Goal: Task Accomplishment & Management: Manage account settings

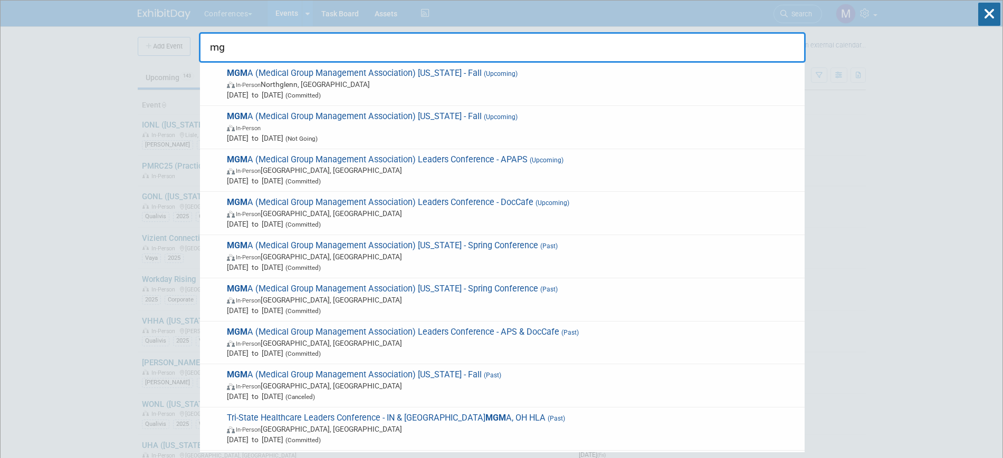
type input "m"
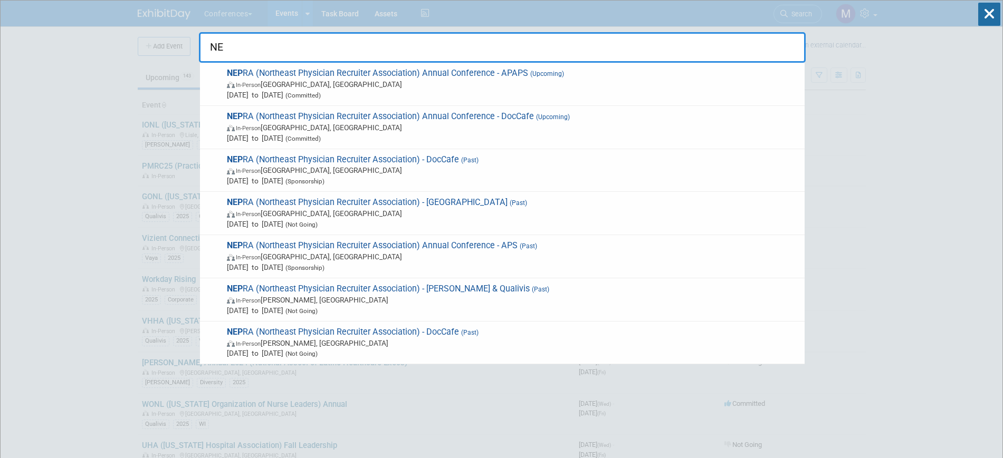
type input "N"
type input "NEPRA"
click at [489, 133] on span "[DATE] to [DATE] (Committed)" at bounding box center [513, 138] width 572 height 11
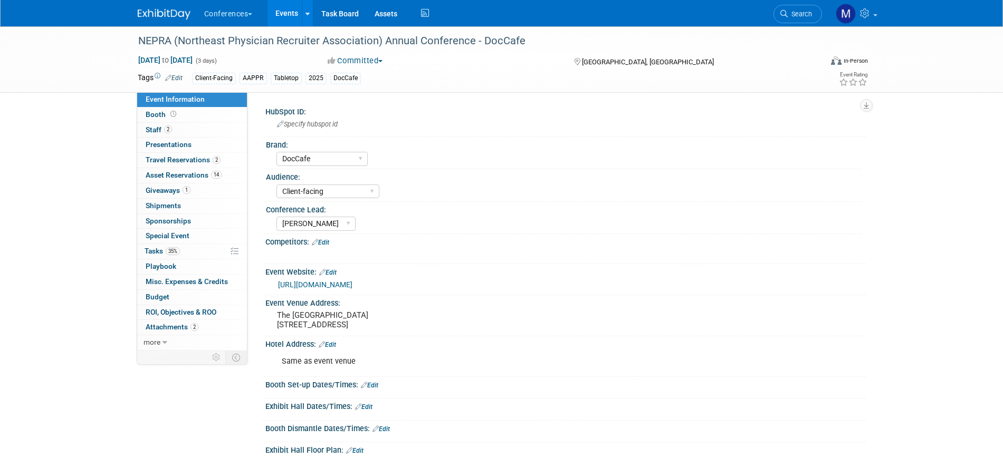
select select "DocCafe"
select select "Client-facing"
select select "Marygrace"
click at [188, 249] on link "35% Tasks 35%" at bounding box center [192, 251] width 110 height 15
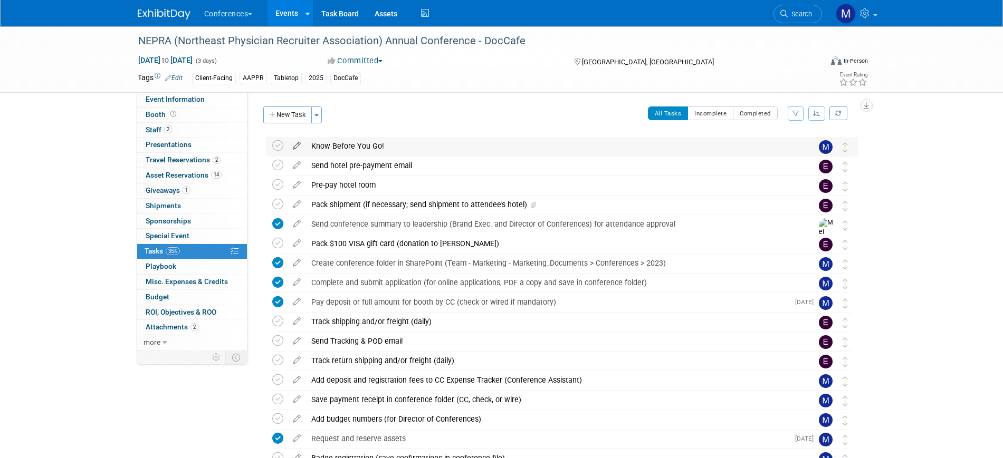
click at [296, 145] on icon at bounding box center [296, 143] width 18 height 13
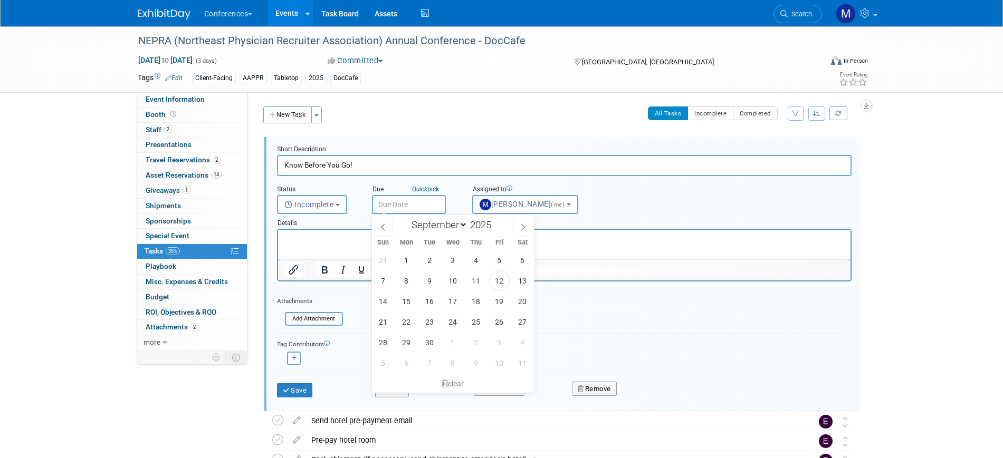
click at [405, 204] on input "text" at bounding box center [409, 204] width 74 height 19
click at [430, 223] on select "January February March April May June July August September October November De…" at bounding box center [437, 224] width 61 height 13
select select "9"
click at [407, 218] on select "January February March April May June July August September October November De…" at bounding box center [437, 224] width 61 height 13
drag, startPoint x: 455, startPoint y: 258, endPoint x: 174, endPoint y: 28, distance: 362.8
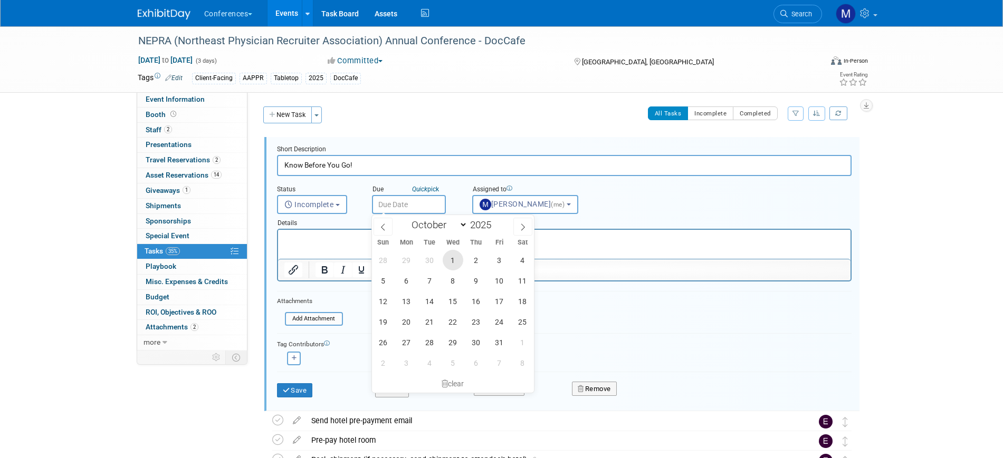
click at [455, 258] on span "1" at bounding box center [453, 260] width 21 height 21
type input "Oct 1, 2025"
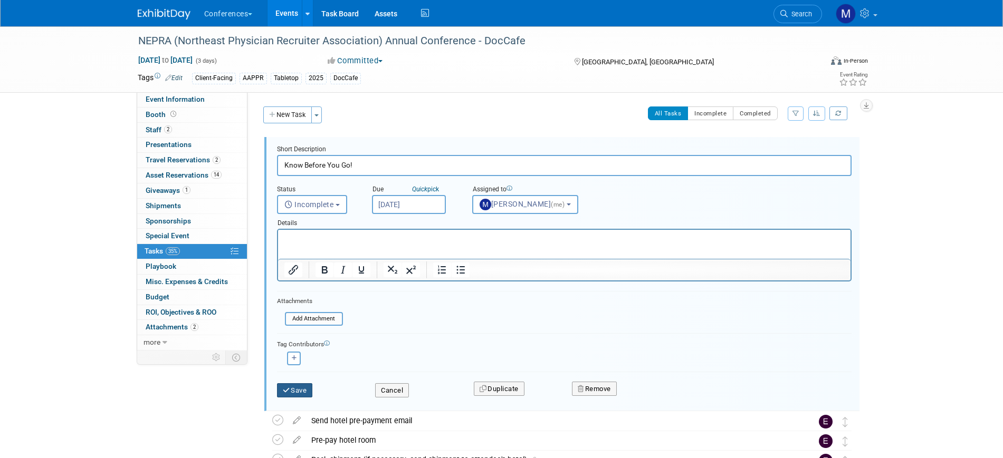
click at [307, 386] on button "Save" at bounding box center [295, 390] width 36 height 15
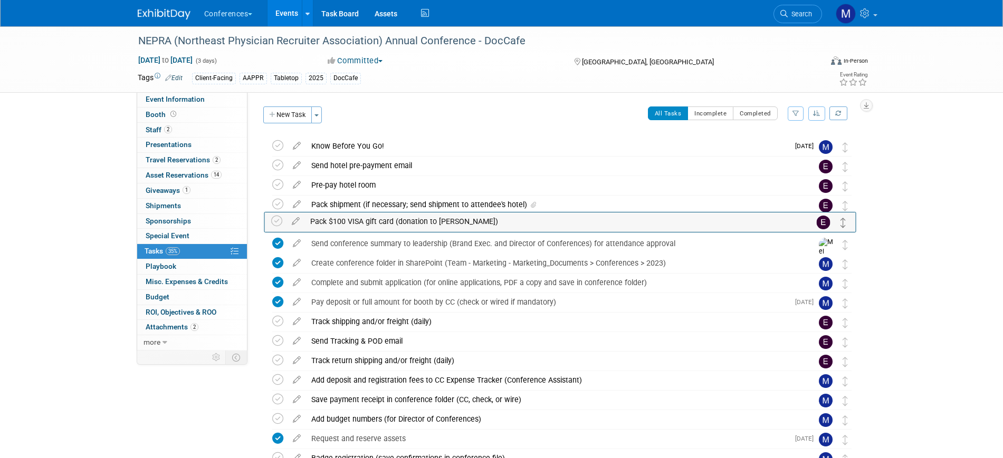
drag, startPoint x: 843, startPoint y: 246, endPoint x: 842, endPoint y: 224, distance: 22.7
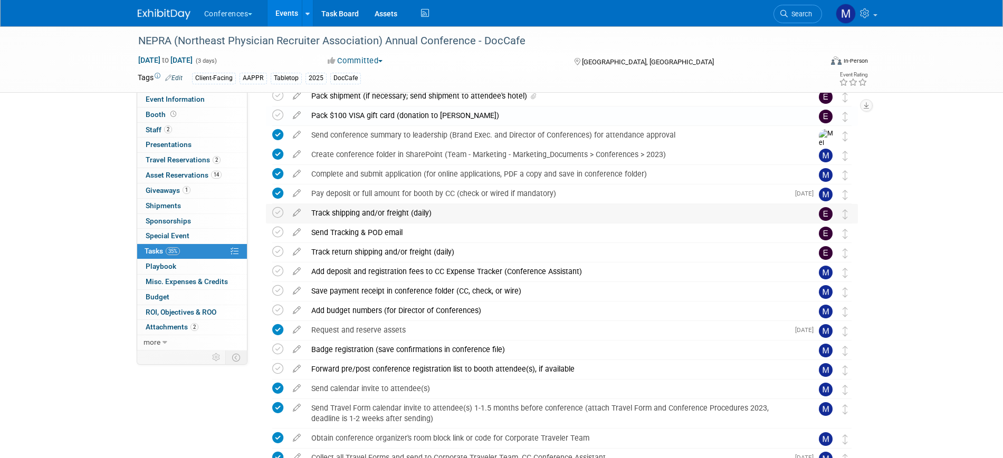
scroll to position [132, 0]
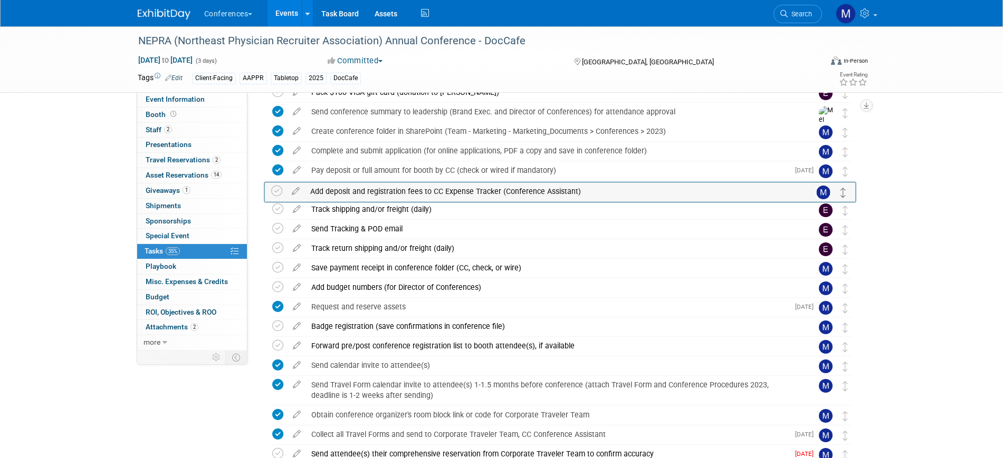
drag, startPoint x: 846, startPoint y: 252, endPoint x: 845, endPoint y: 195, distance: 57.5
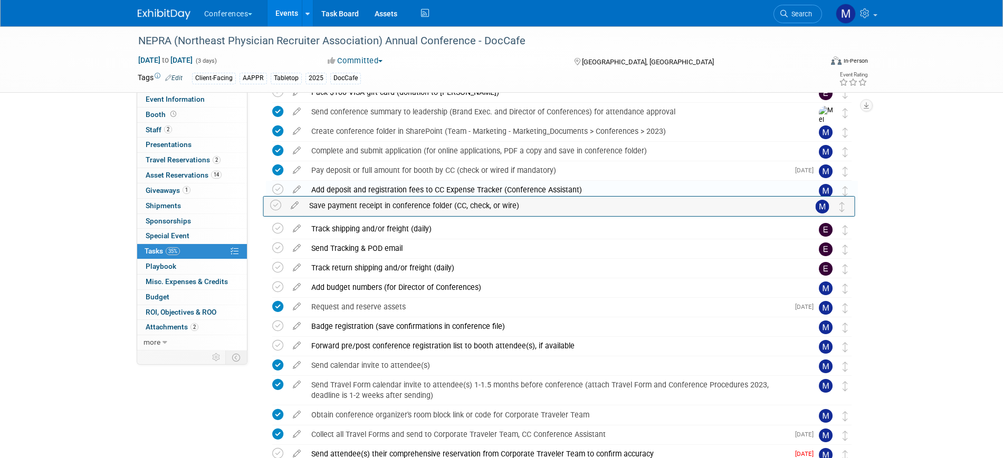
drag, startPoint x: 849, startPoint y: 271, endPoint x: 846, endPoint y: 208, distance: 62.8
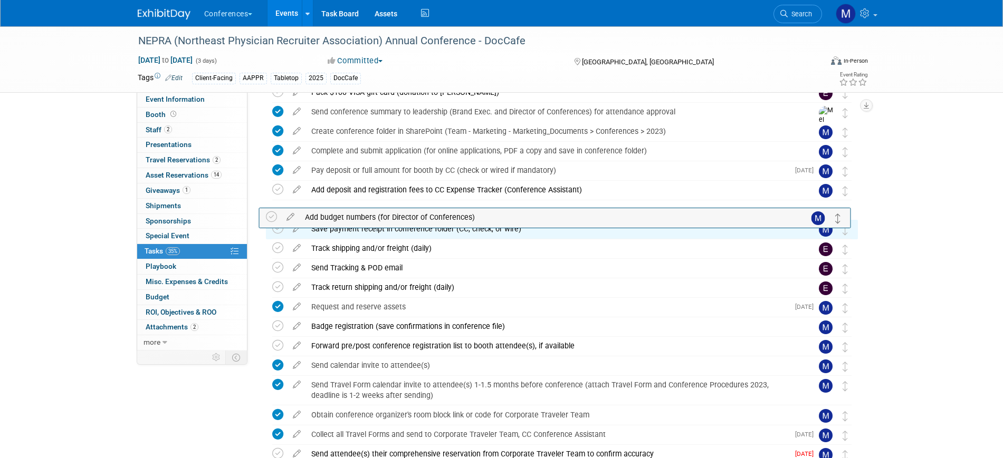
drag, startPoint x: 846, startPoint y: 291, endPoint x: 839, endPoint y: 220, distance: 71.0
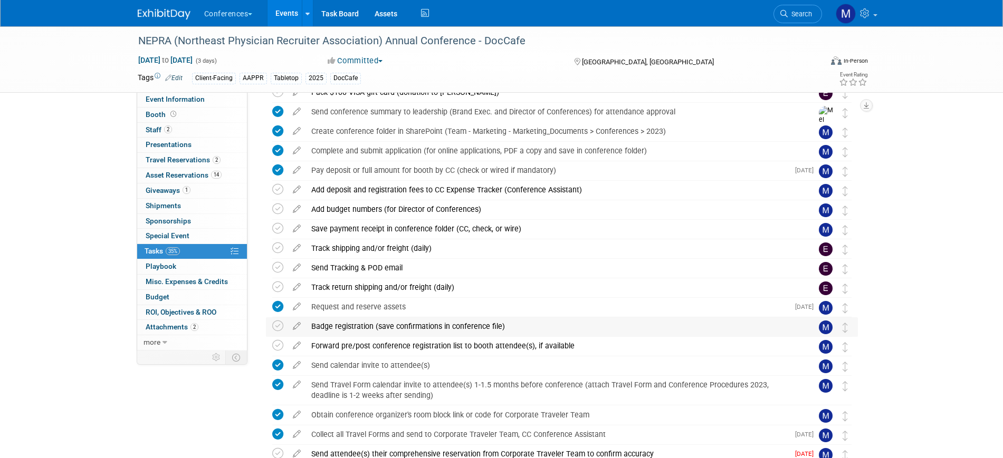
click at [387, 322] on div "Badge registration (save confirmations in conference file)" at bounding box center [552, 327] width 492 height 18
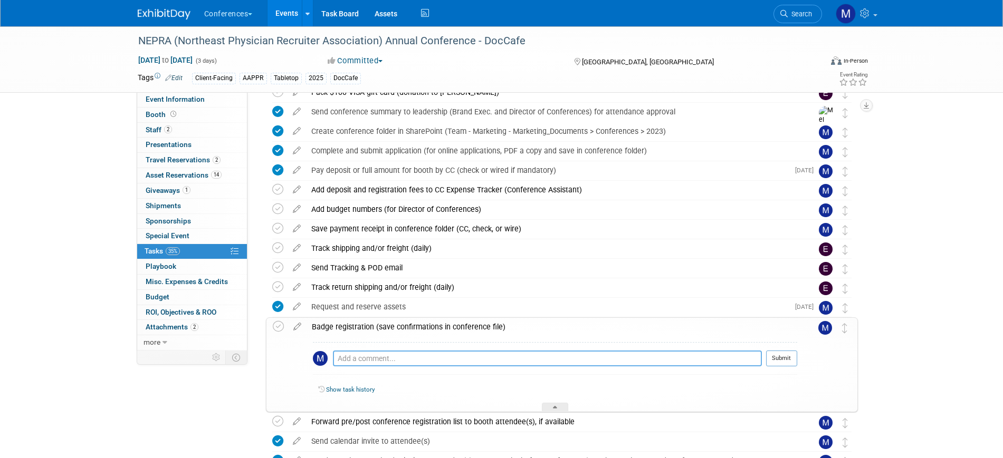
click at [366, 357] on textarea at bounding box center [547, 359] width 429 height 16
type textarea "Emailed Amber Michael and Chris's info"
click at [787, 361] on button "Submit" at bounding box center [781, 359] width 31 height 16
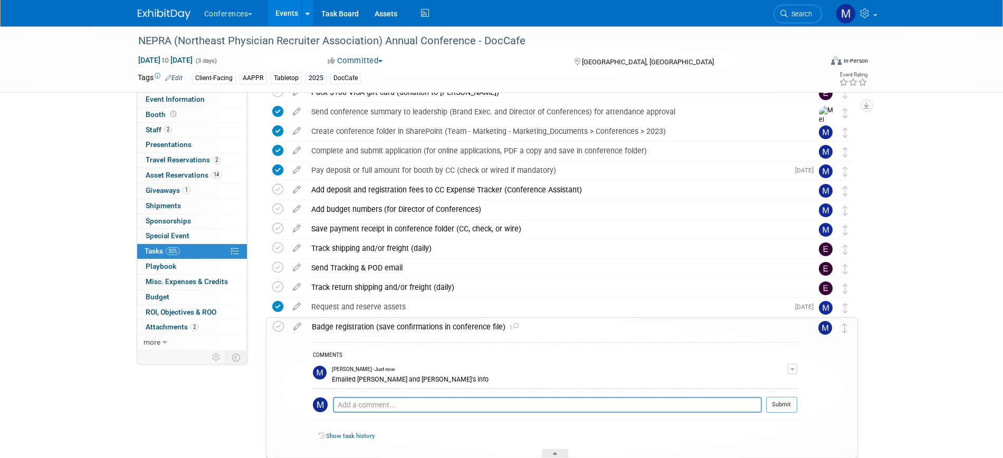
click at [392, 328] on div "Badge registration (save confirmations in conference file) 1" at bounding box center [551, 327] width 491 height 18
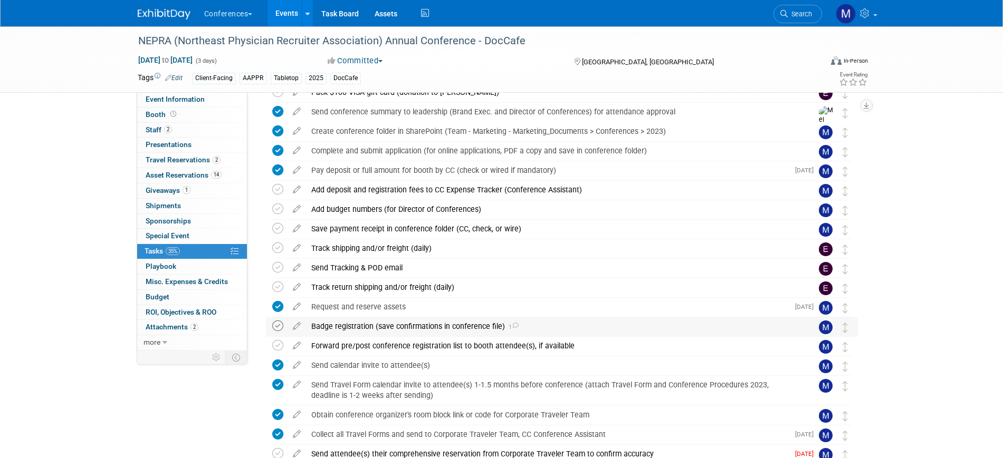
click at [275, 325] on icon at bounding box center [277, 326] width 11 height 11
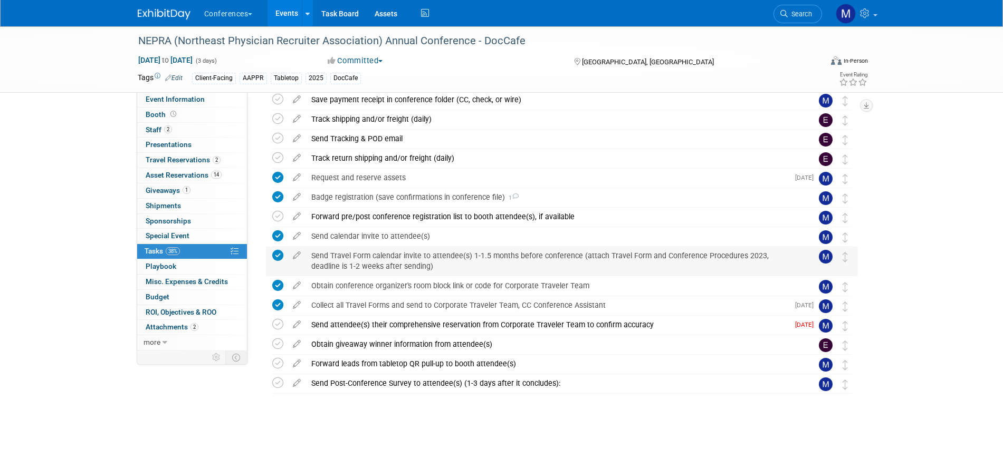
scroll to position [0, 0]
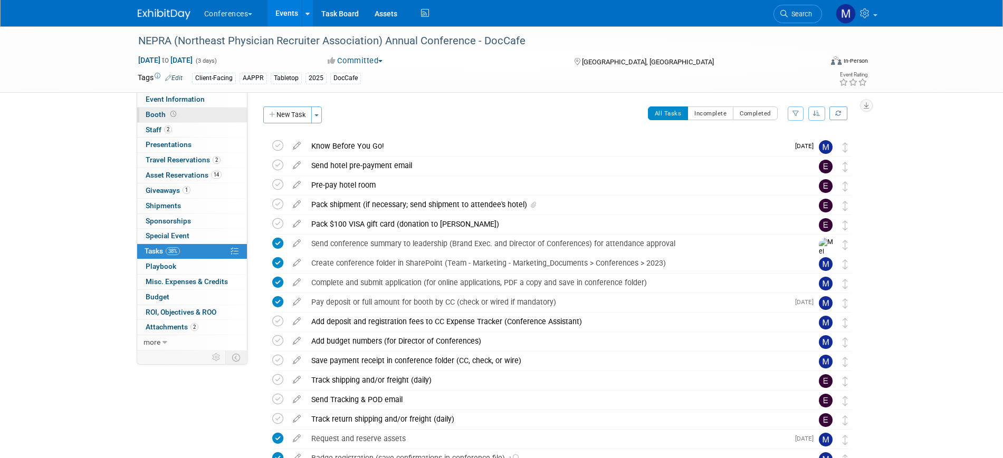
click at [184, 120] on link "Booth" at bounding box center [192, 115] width 110 height 15
select select "6' tabletop"
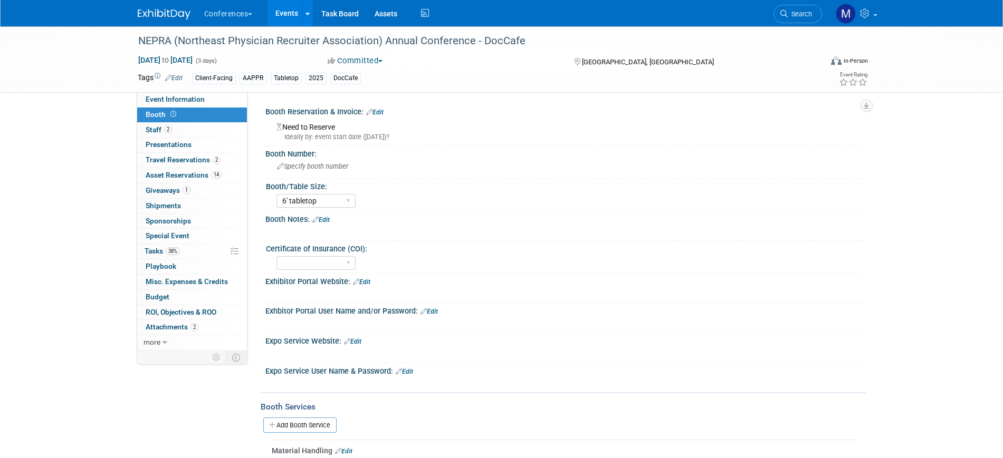
click at [325, 219] on link "Edit" at bounding box center [320, 219] width 17 height 7
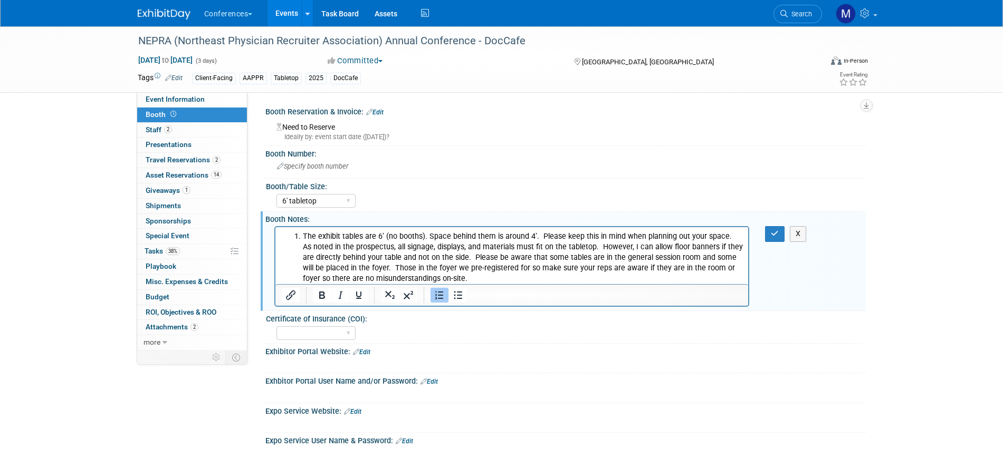
drag, startPoint x: 302, startPoint y: 235, endPoint x: 316, endPoint y: 263, distance: 31.1
click at [303, 237] on li "The exhibit tables are 6’ (no booths). Space behind them is around 4’. Please k…" at bounding box center [522, 258] width 440 height 53
click at [763, 234] on div "X" at bounding box center [781, 233] width 49 height 15
click at [766, 235] on button "button" at bounding box center [775, 233] width 20 height 15
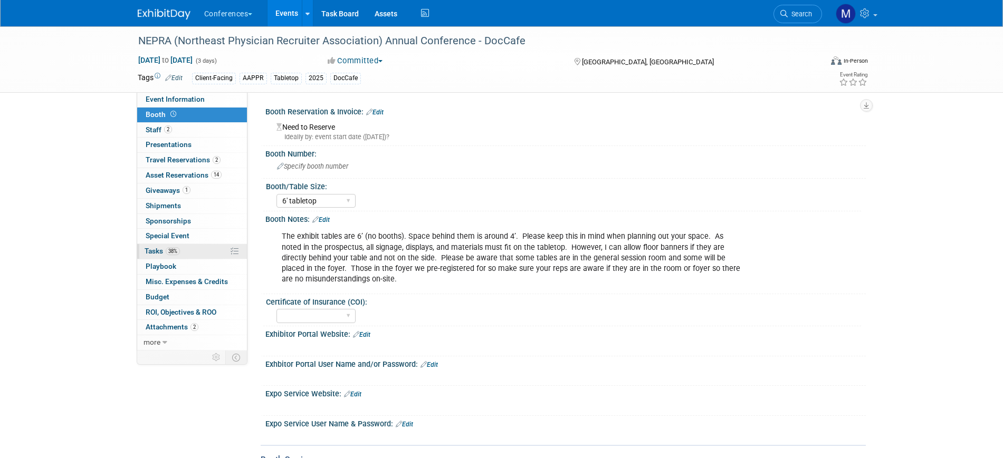
click at [165, 252] on span "Tasks 38%" at bounding box center [162, 251] width 35 height 8
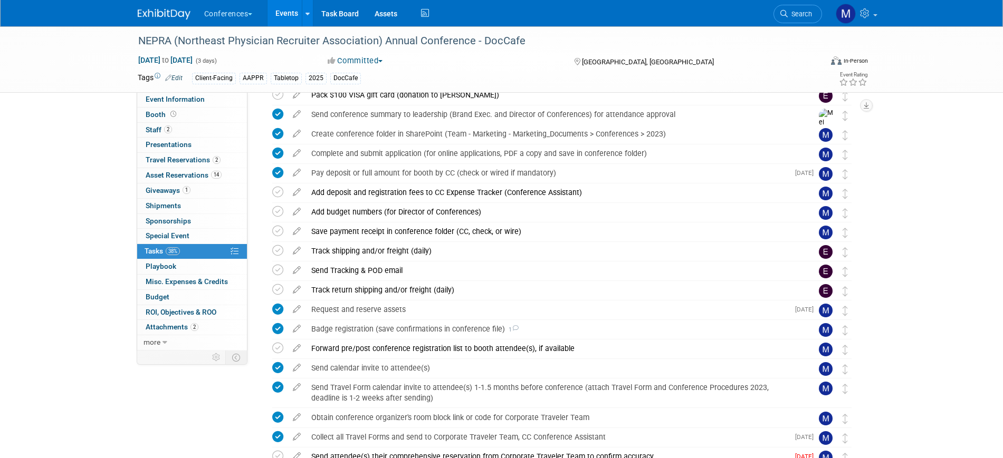
scroll to position [63, 0]
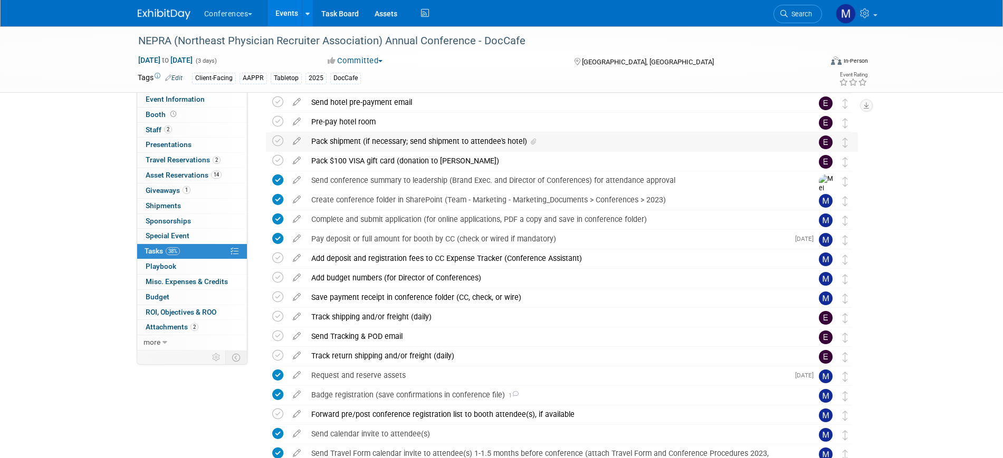
click at [379, 142] on div "Pack shipment (if necessary; send shipment to attendee's hotel)" at bounding box center [552, 141] width 492 height 18
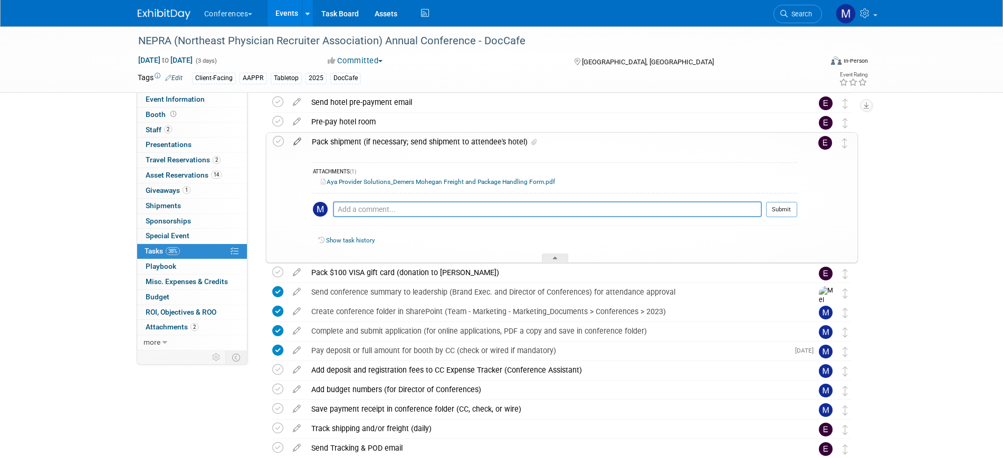
click at [296, 141] on icon at bounding box center [297, 139] width 18 height 13
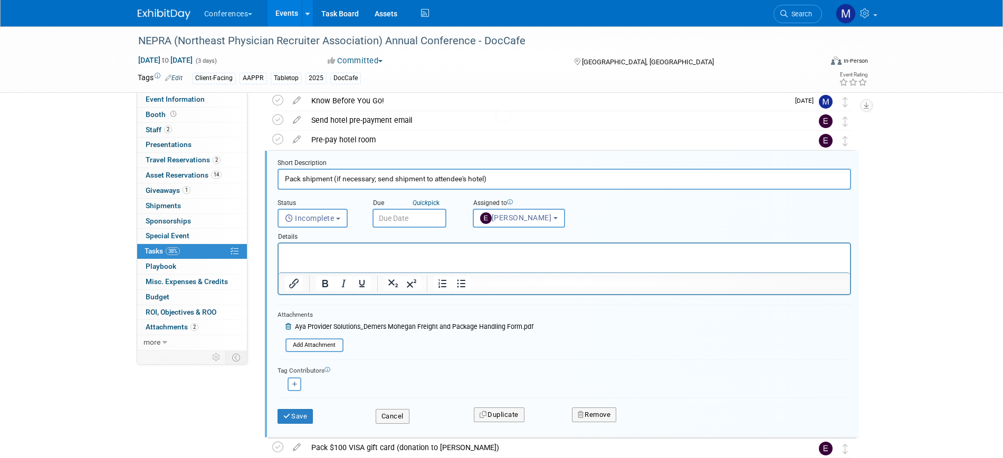
scroll to position [42, 0]
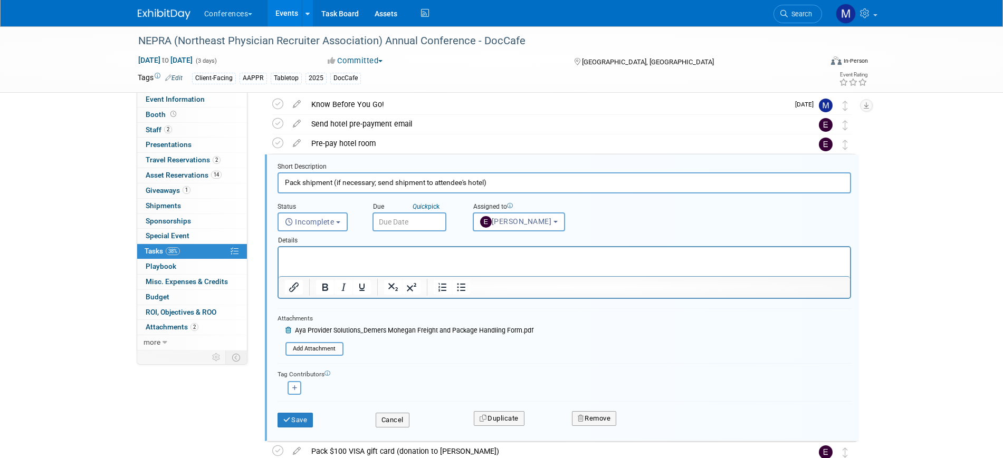
click at [290, 333] on icon at bounding box center [289, 331] width 8 height 6
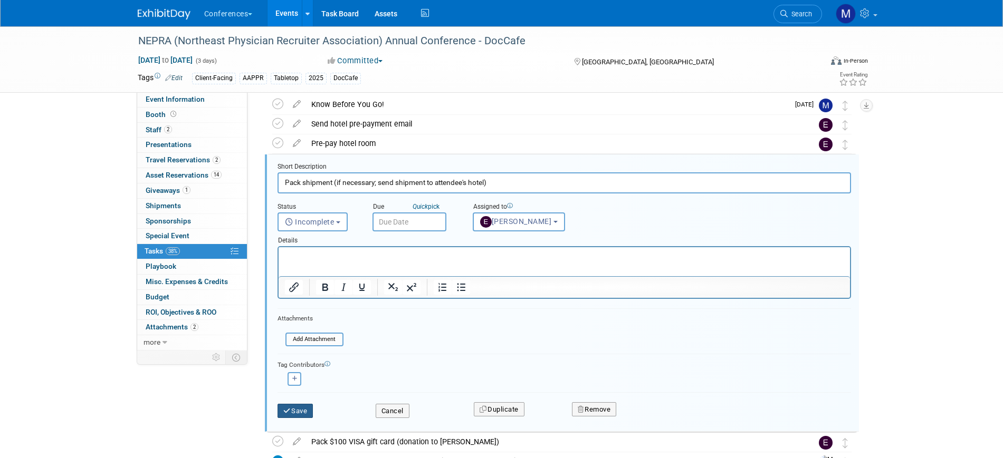
click at [296, 408] on button "Save" at bounding box center [295, 411] width 36 height 15
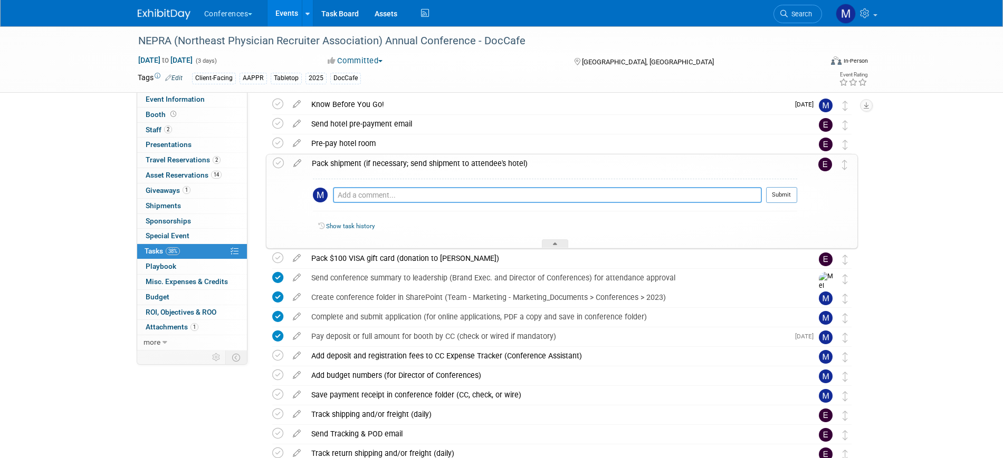
click at [395, 196] on textarea at bounding box center [547, 195] width 429 height 16
paste textarea "9.) Shipping Details: a. Shipping to The Westin Portland Harborview i. Ship to:…"
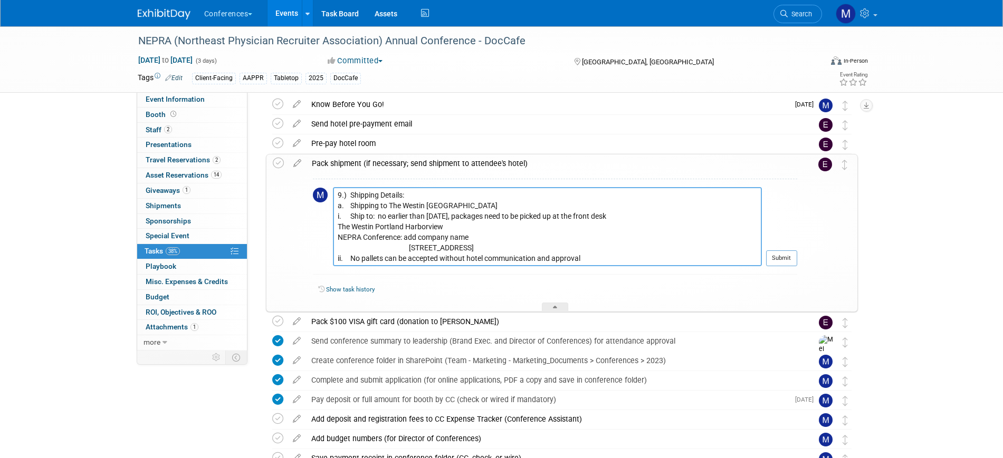
scroll to position [61, 0]
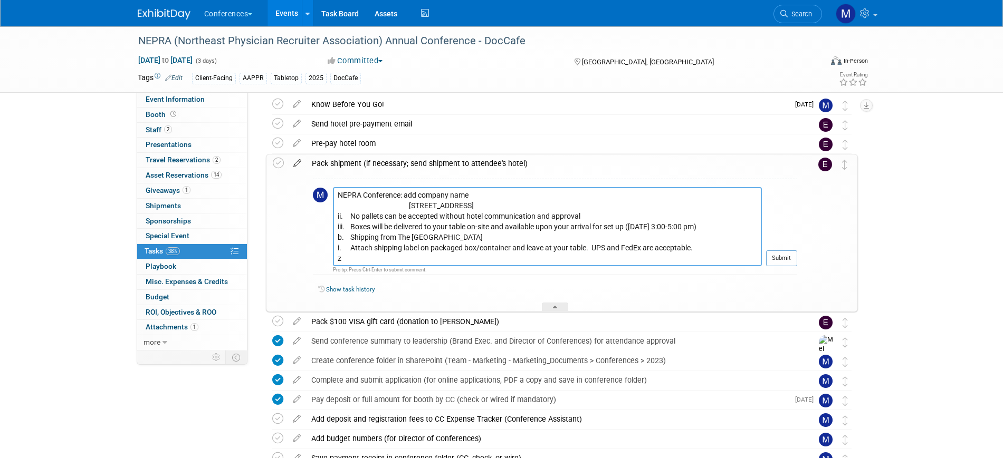
type textarea "9.) Shipping Details: a. Shipping to The Westin Portland Harborview i. Ship to:…"
click at [297, 160] on icon at bounding box center [297, 161] width 18 height 13
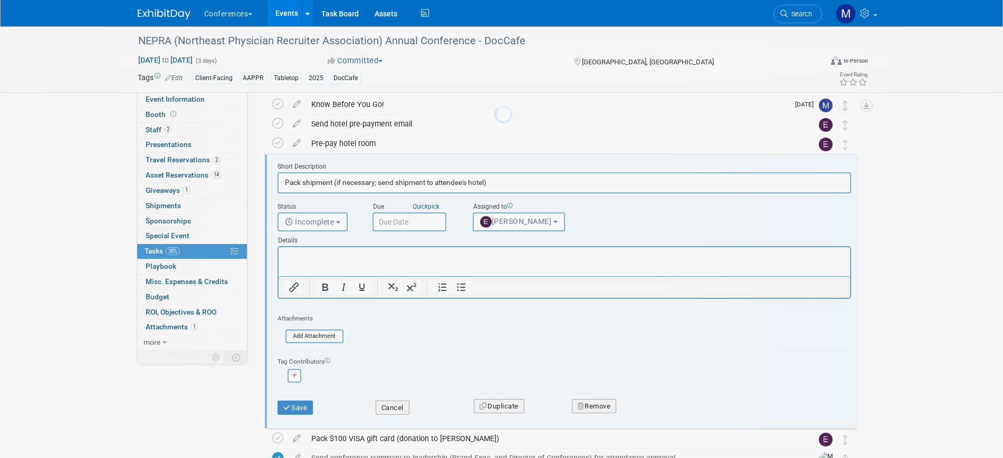
scroll to position [0, 0]
click at [323, 261] on p "Rich Text Area. Press ALT-0 for help." at bounding box center [563, 257] width 559 height 10
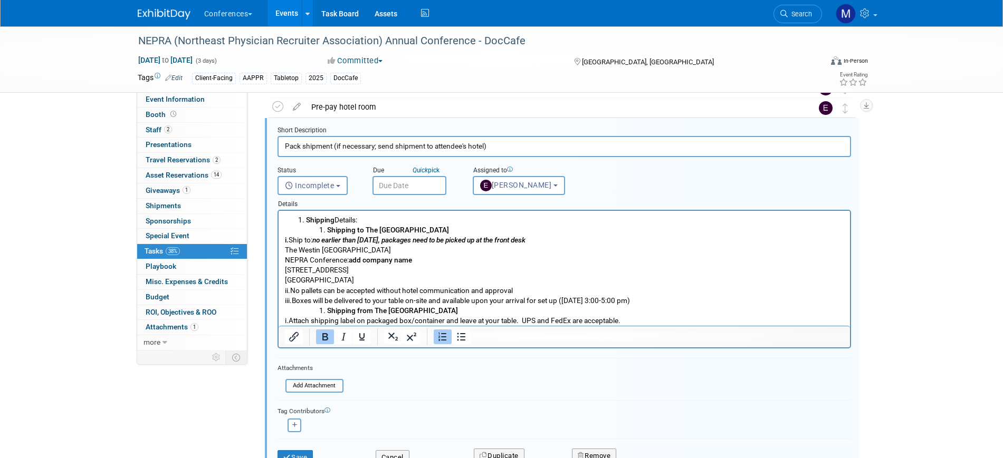
scroll to position [108, 0]
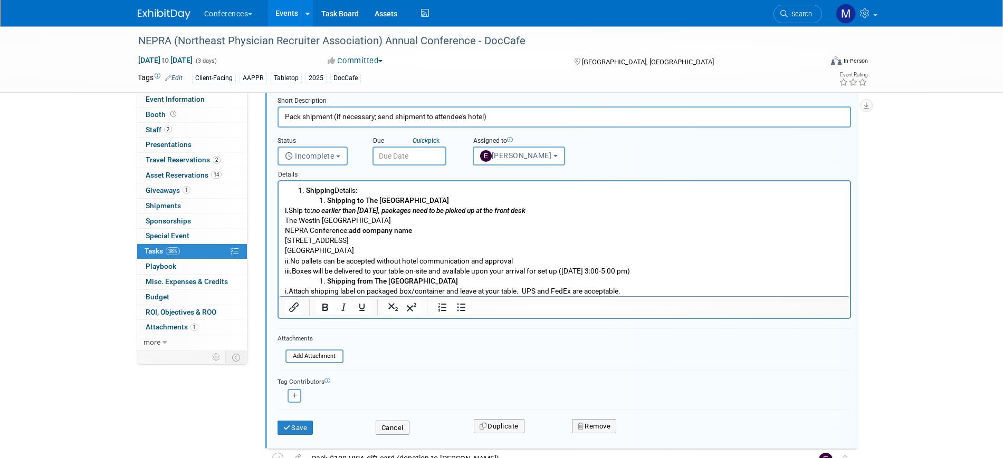
click at [284, 250] on body "Shipping Details: Shipping to The Westin Portland Harborview i. Ship to: no ear…" at bounding box center [564, 241] width 560 height 111
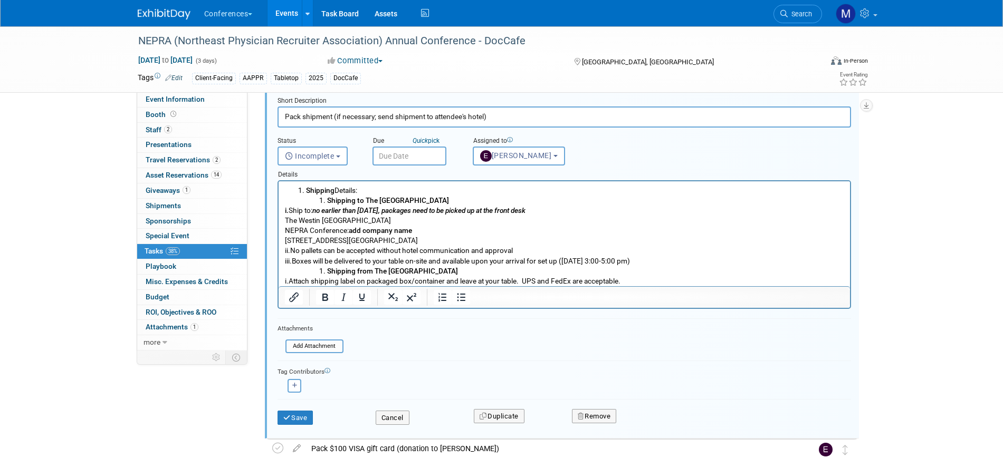
click at [391, 209] on p "i. Ship to: no earlier than October 6, 2025, packages need to be picked up at t…" at bounding box center [563, 211] width 559 height 10
click at [363, 241] on p "157 High Street Portland, ME 04101" at bounding box center [563, 241] width 559 height 10
click at [327, 271] on b "Shipping from The Westin Portland Harborview" at bounding box center [392, 271] width 131 height 8
click at [327, 199] on b "Shipping to The Westin Portland Harborview" at bounding box center [388, 200] width 122 height 8
click at [308, 189] on b "Shipping" at bounding box center [319, 190] width 28 height 8
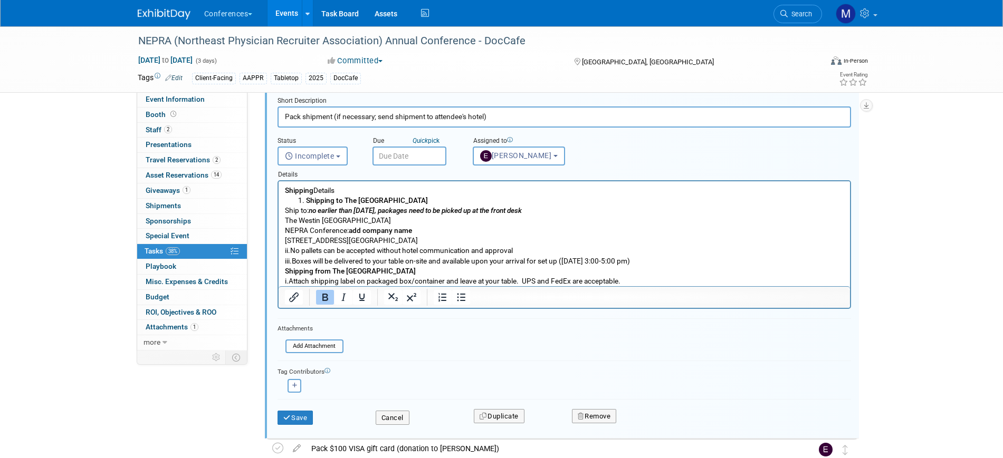
drag, startPoint x: 362, startPoint y: 189, endPoint x: 259, endPoint y: 177, distance: 104.0
click at [278, 181] on html "Shipping Details Shipping to The Westin Portland Harborview Ship to: no earlier…" at bounding box center [563, 233] width 571 height 105
click at [307, 198] on b "Shipping to The Westin Portland Harborview" at bounding box center [366, 200] width 122 height 8
click at [310, 209] on p "Ship to: no earlier than October 6, 2025, packages need to be picked up at the …" at bounding box center [563, 211] width 559 height 10
drag, startPoint x: 311, startPoint y: 207, endPoint x: 591, endPoint y: 206, distance: 280.6
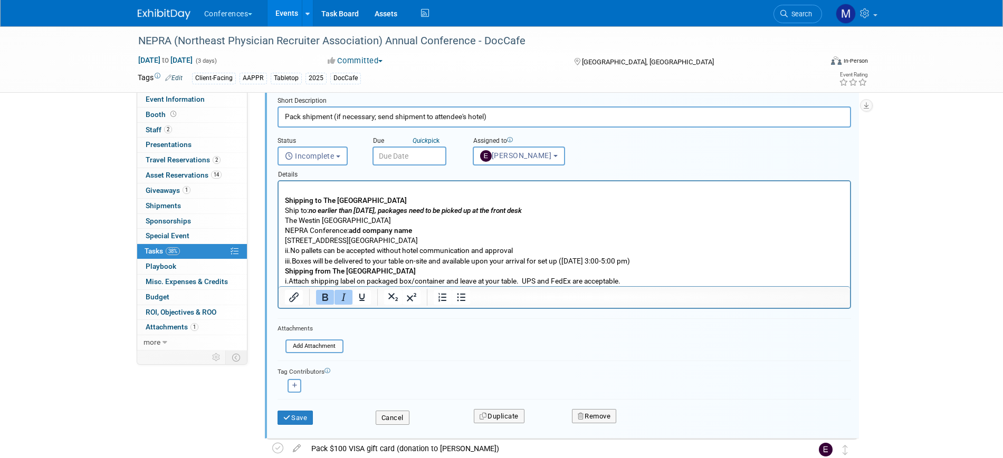
click at [591, 206] on p "Ship to: no earlier than October 6, 2025, packages need to be picked up at the …" at bounding box center [563, 211] width 559 height 10
click at [612, 215] on body "Shipping to The Westin Portland Harborview Ship to: no earlier than October 6, …" at bounding box center [564, 236] width 560 height 101
click at [285, 220] on p "The Westin Portland Harborview" at bounding box center [563, 221] width 559 height 10
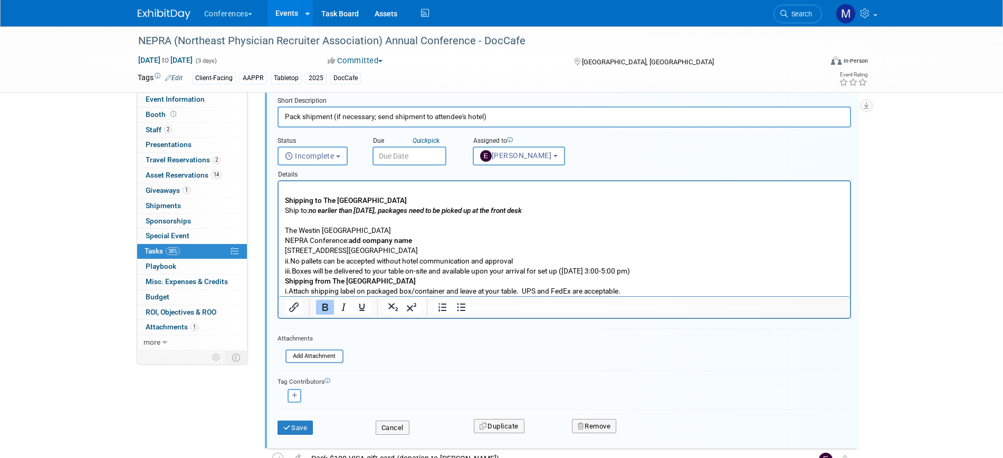
click at [420, 242] on p "NEPRA Conference: add company name" at bounding box center [563, 241] width 559 height 10
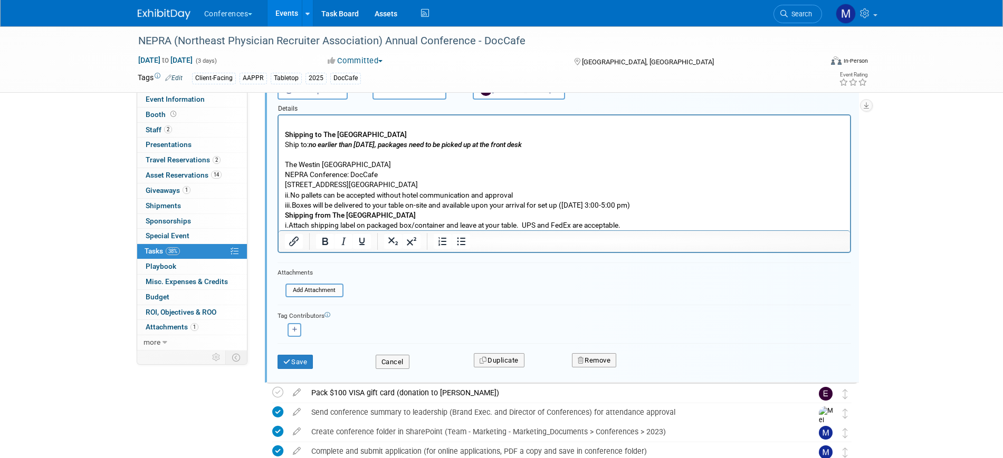
click at [463, 205] on p "iii. Boxes will be delivered to your table on-site and available upon your arri…" at bounding box center [563, 210] width 559 height 20
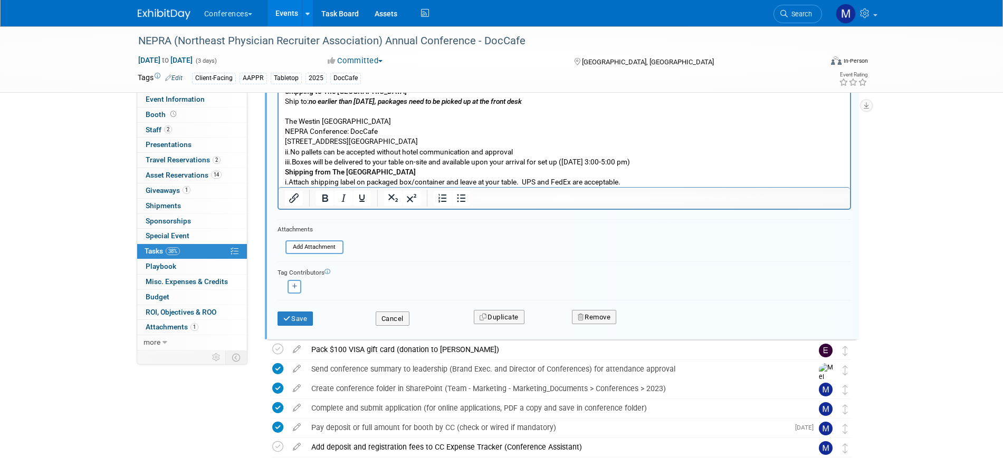
scroll to position [239, 0]
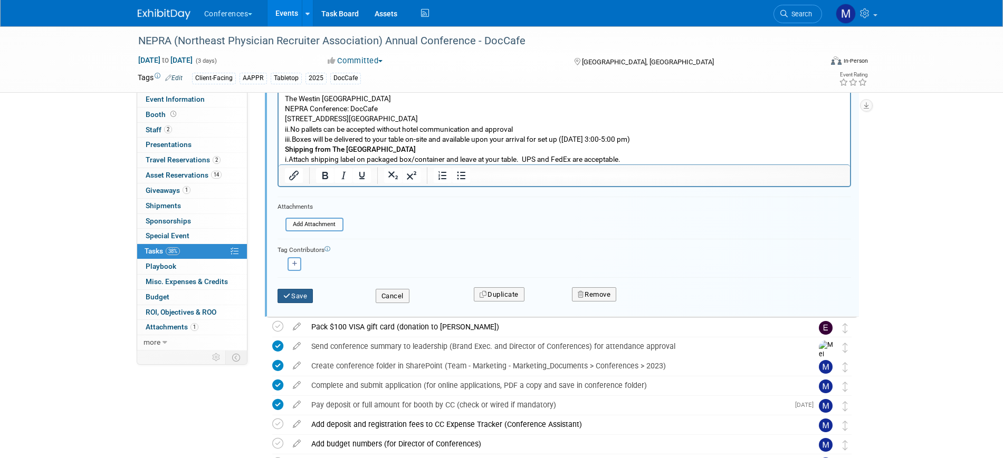
click at [290, 294] on icon "submit" at bounding box center [287, 296] width 8 height 7
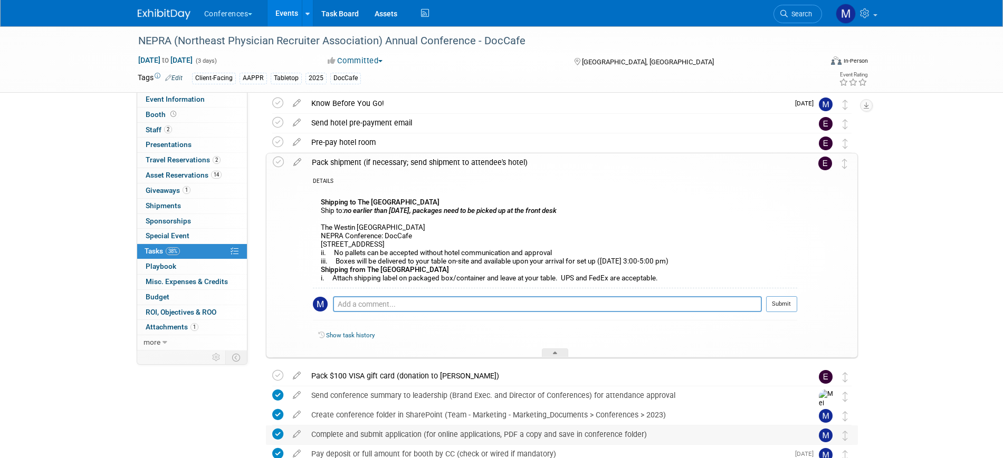
scroll to position [42, 0]
click at [298, 165] on icon at bounding box center [297, 161] width 18 height 13
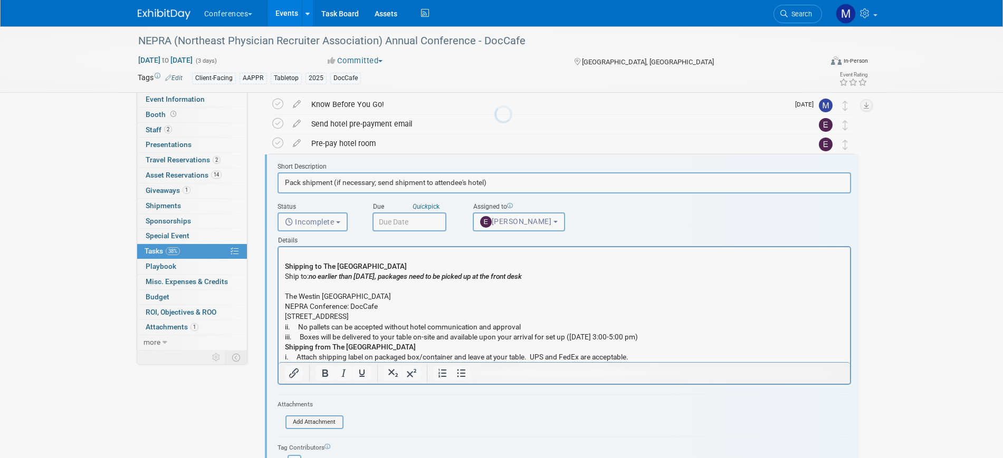
scroll to position [0, 0]
drag, startPoint x: 629, startPoint y: 322, endPoint x: 391, endPoint y: 325, distance: 238.5
click at [391, 325] on p "Shipping to The Westin Portland Harborview Ship to: no earlier than October 6, …" at bounding box center [563, 307] width 559 height 111
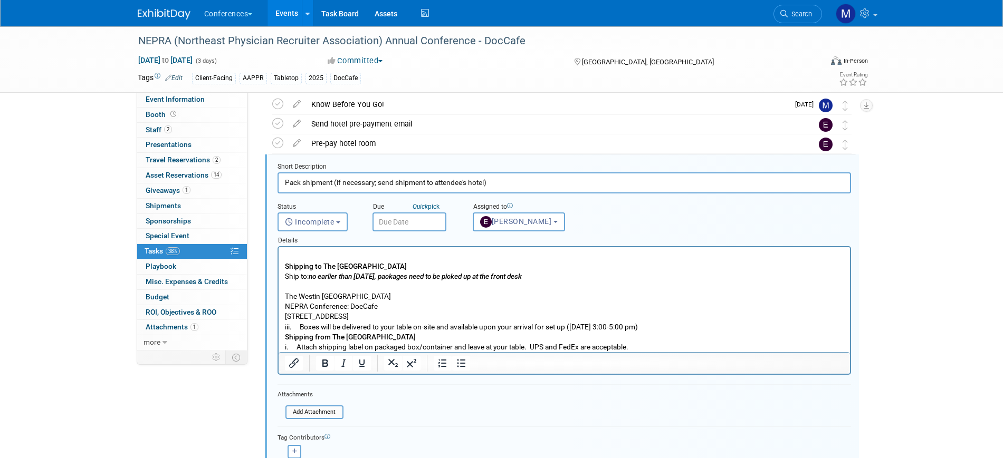
click at [391, 326] on p "Shipping to The Westin Portland Harborview Ship to: no earlier than October 6, …" at bounding box center [563, 302] width 559 height 101
drag, startPoint x: 391, startPoint y: 326, endPoint x: 357, endPoint y: 326, distance: 34.3
click at [357, 326] on p "Shipping to The Westin Portland Harborview Ship to: no earlier than October 6, …" at bounding box center [563, 302] width 559 height 101
click at [404, 317] on p "Shipping to The Westin Portland Harborview Ship to: no earlier than October 6, …" at bounding box center [563, 302] width 559 height 101
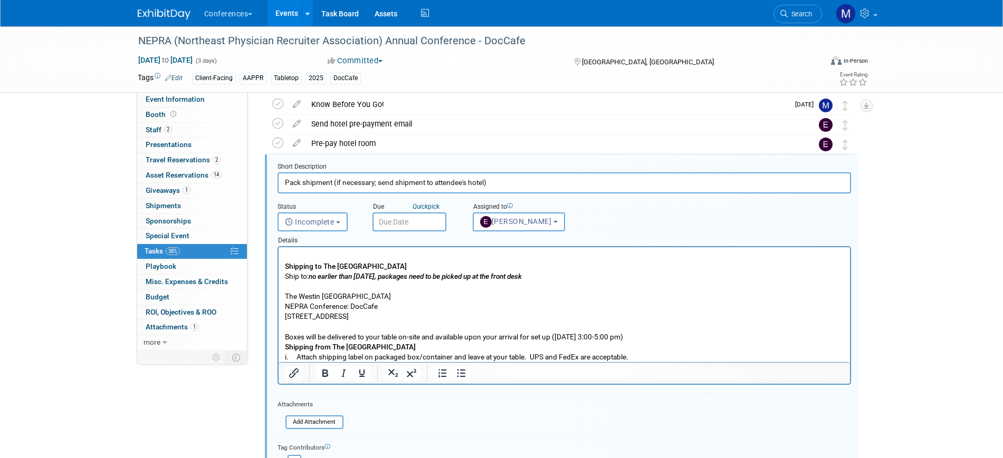
click at [285, 348] on b "Shipping from The Westin Portland Harborview" at bounding box center [349, 347] width 131 height 8
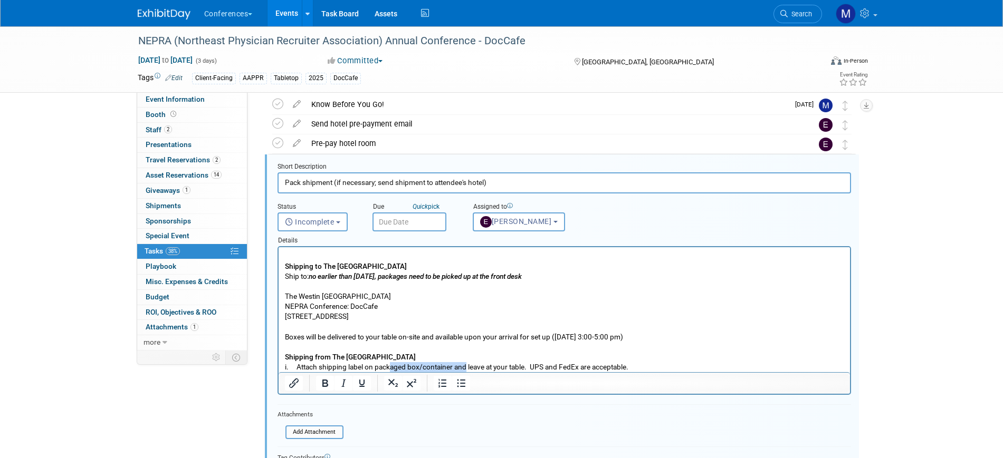
drag, startPoint x: 387, startPoint y: 365, endPoint x: 348, endPoint y: 368, distance: 39.2
click at [348, 368] on p "Shipping to The Westin Portland Harborview Ship to: no earlier than October 6, …" at bounding box center [563, 312] width 559 height 121
click at [285, 266] on b "Shipping to The Westin Portland Harborview" at bounding box center [345, 266] width 122 height 8
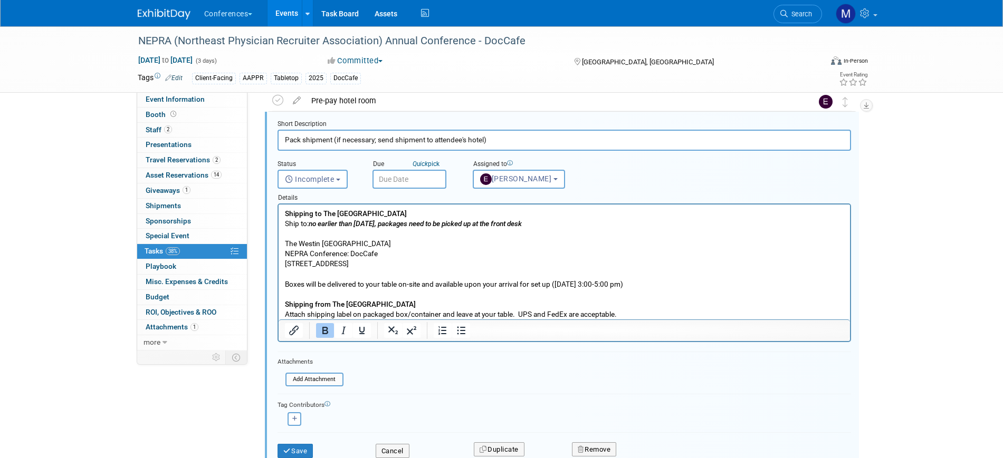
scroll to position [108, 0]
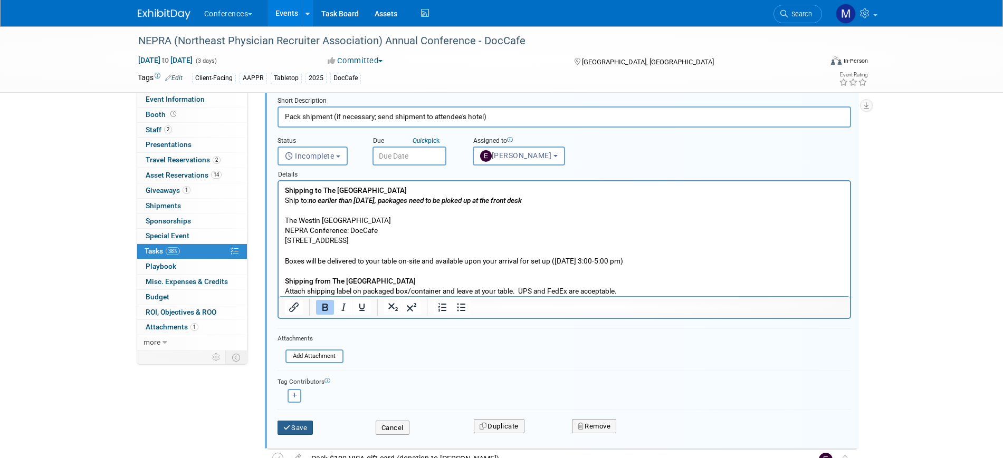
click at [301, 428] on button "Save" at bounding box center [295, 428] width 36 height 15
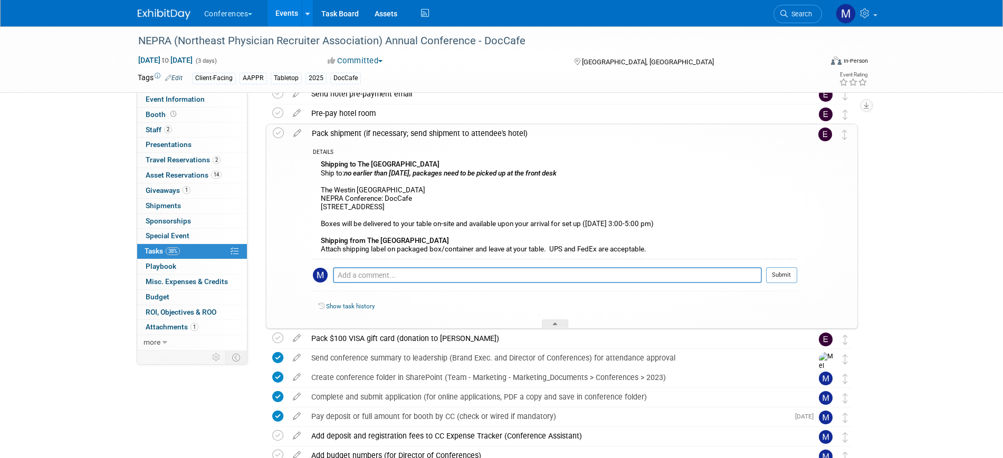
scroll to position [42, 0]
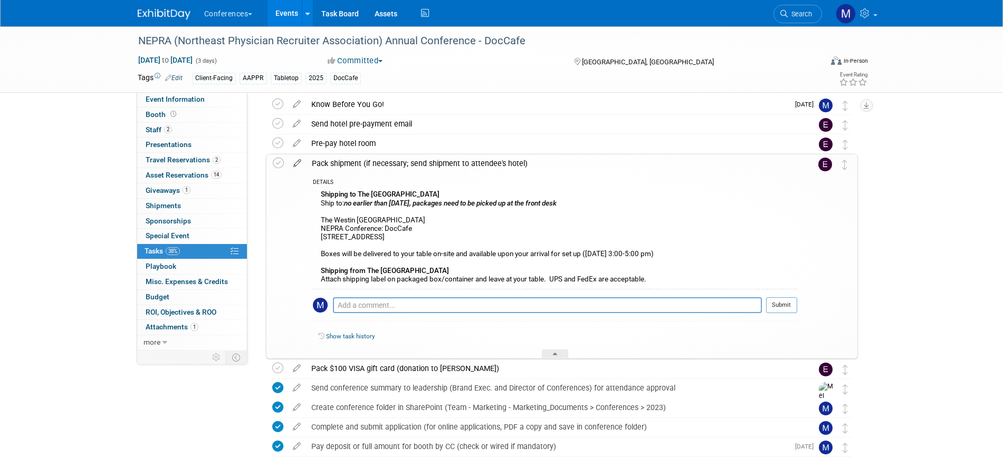
click at [298, 161] on icon at bounding box center [297, 161] width 18 height 13
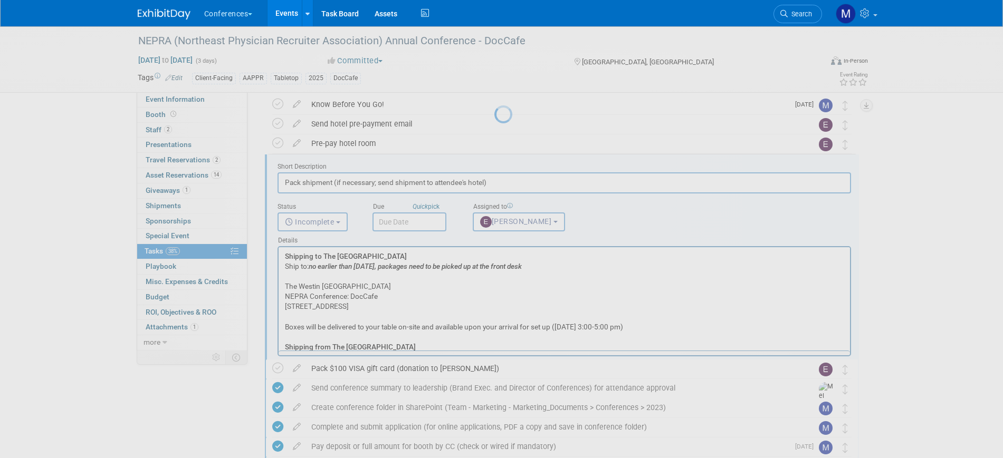
scroll to position [0, 0]
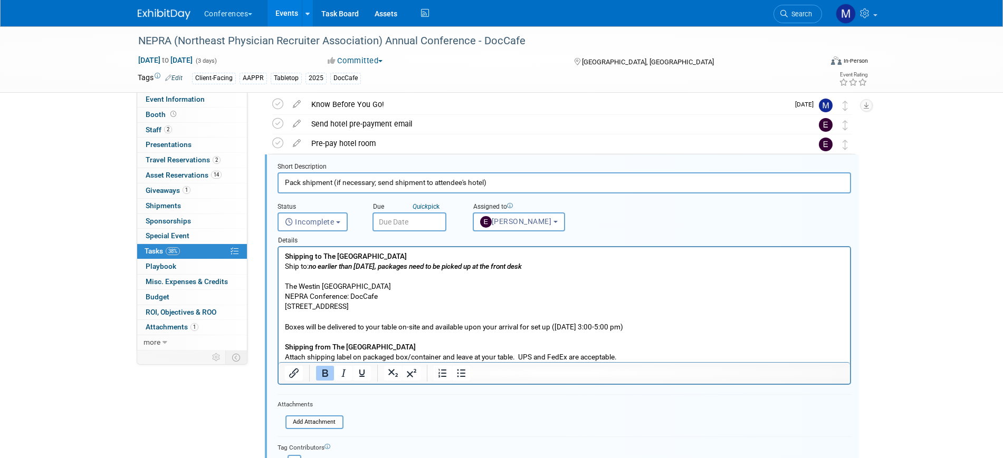
click at [414, 219] on input "text" at bounding box center [409, 222] width 74 height 19
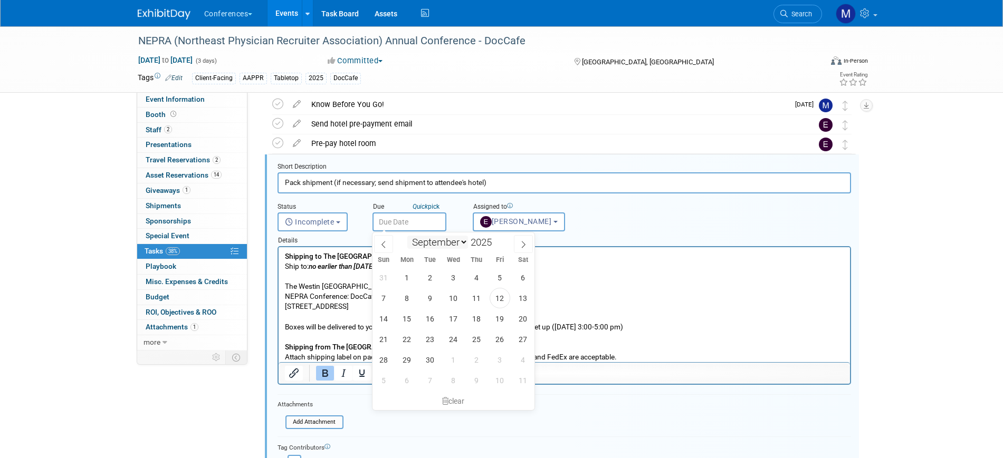
click at [424, 239] on select "January February March April May June July August September October November De…" at bounding box center [437, 242] width 61 height 13
select select "9"
click at [407, 236] on select "January February March April May June July August September October November De…" at bounding box center [437, 242] width 61 height 13
click at [455, 269] on span "1" at bounding box center [453, 277] width 21 height 21
type input "Oct 1, 2025"
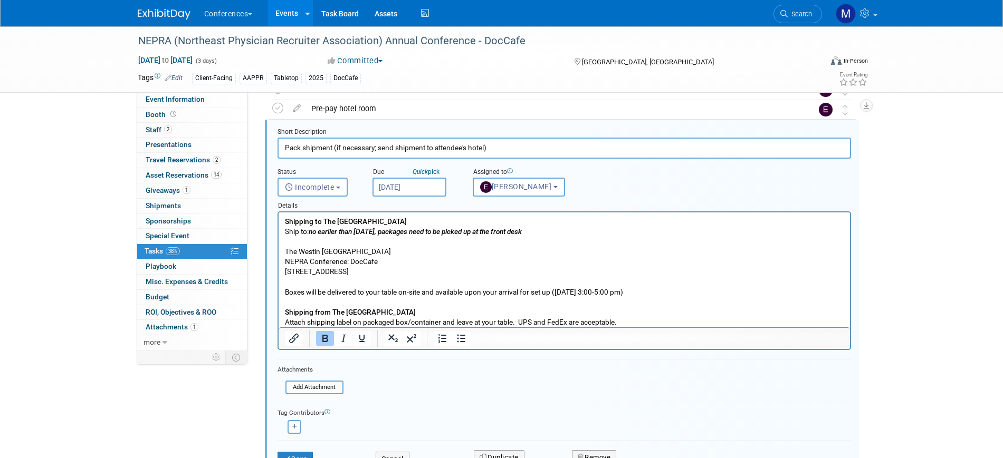
scroll to position [108, 0]
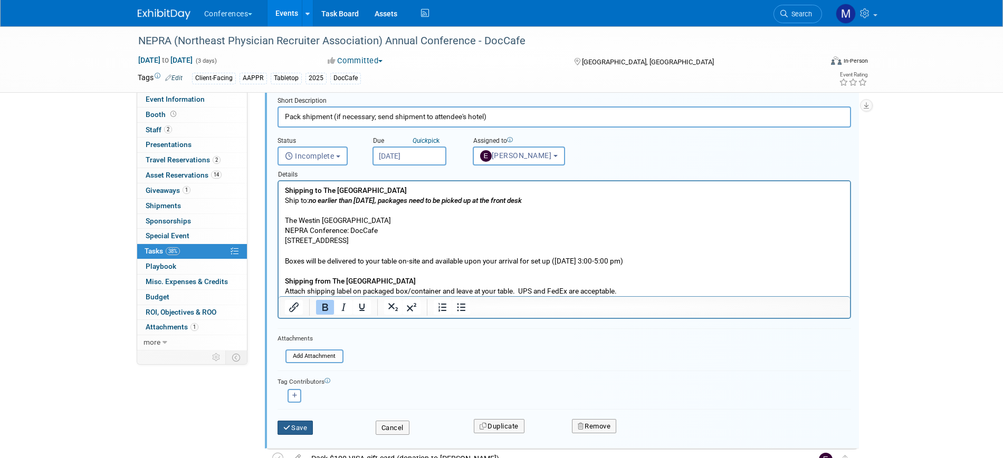
click at [301, 429] on button "Save" at bounding box center [295, 428] width 36 height 15
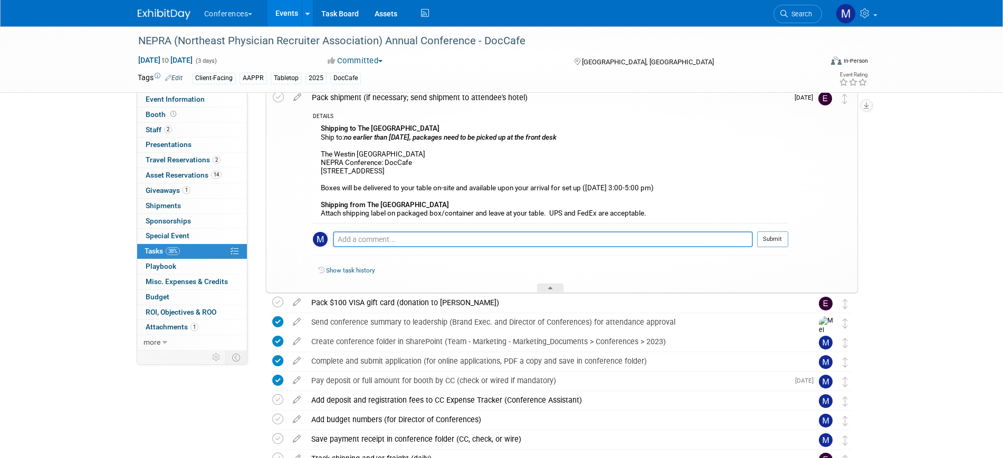
scroll to position [0, 0]
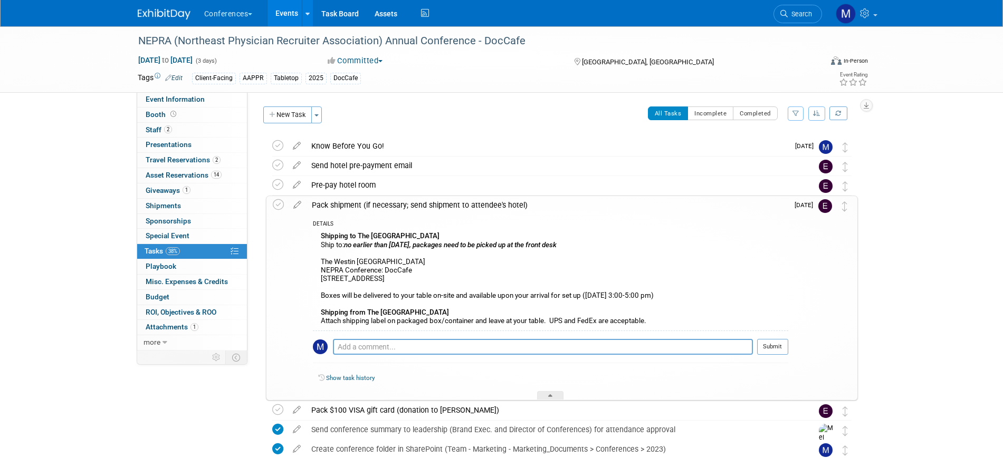
click at [394, 206] on div "Pack shipment (if necessary; send shipment to attendee's hotel)" at bounding box center [547, 205] width 482 height 18
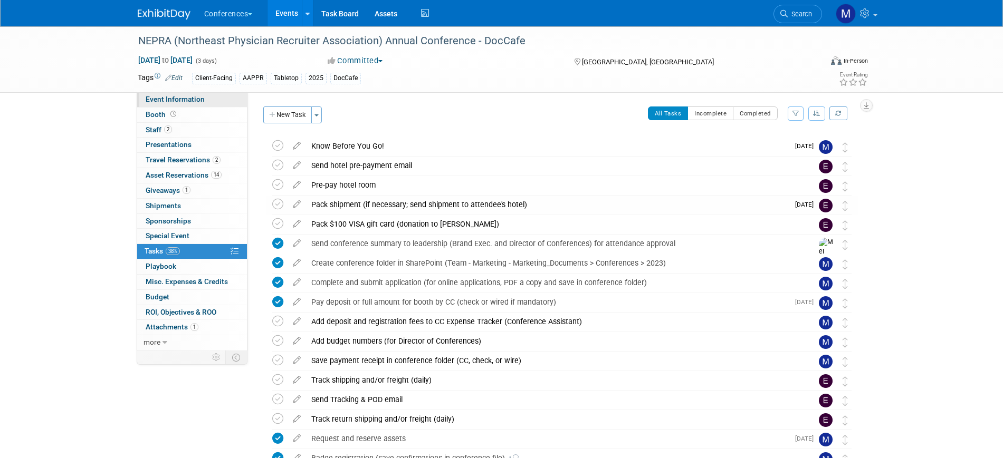
click at [204, 101] on link "Event Information" at bounding box center [192, 99] width 110 height 15
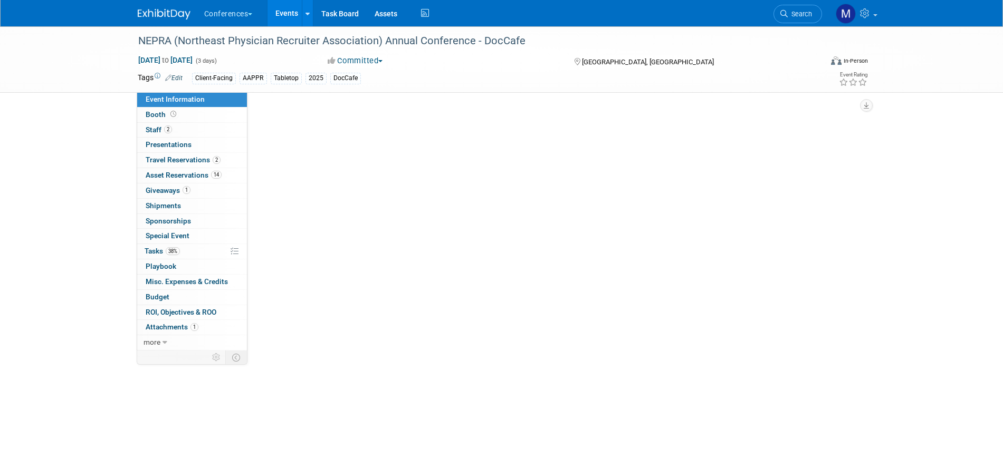
select select "DocCafe"
select select "Client-facing"
select select "[PERSON_NAME]"
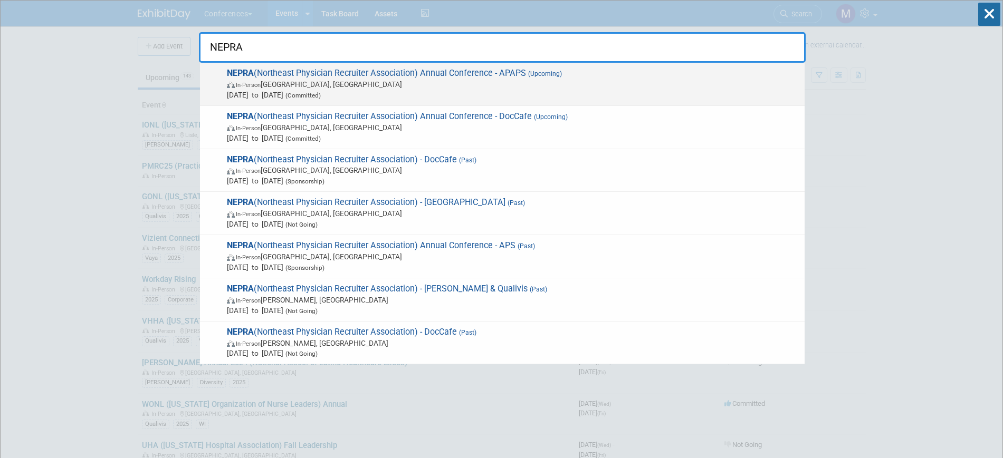
type input "NEPRA"
click at [324, 74] on span "NEPRA (Northeast Physician Recruiter Association) Annual Conference - APAPS (Up…" at bounding box center [512, 84] width 576 height 32
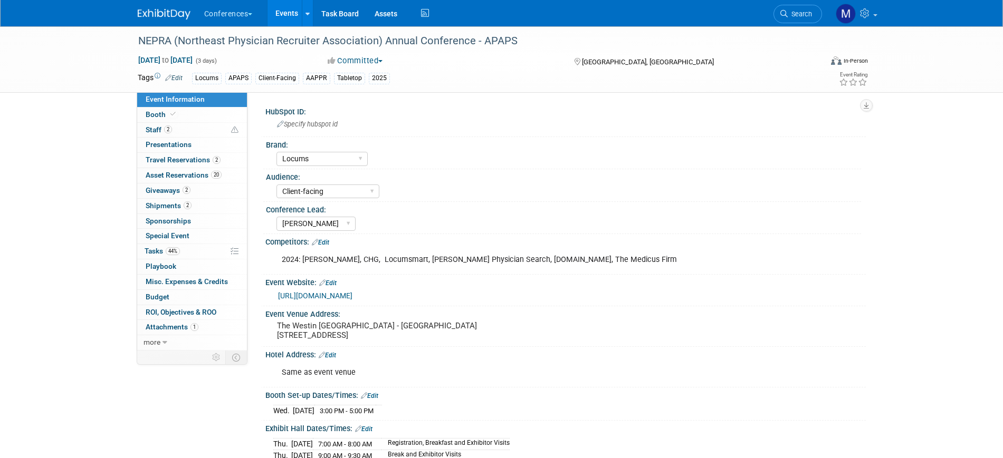
select select "Locums"
select select "Client-facing"
select select "[PERSON_NAME]"
click at [179, 124] on link "2 Staff 2" at bounding box center [192, 130] width 110 height 15
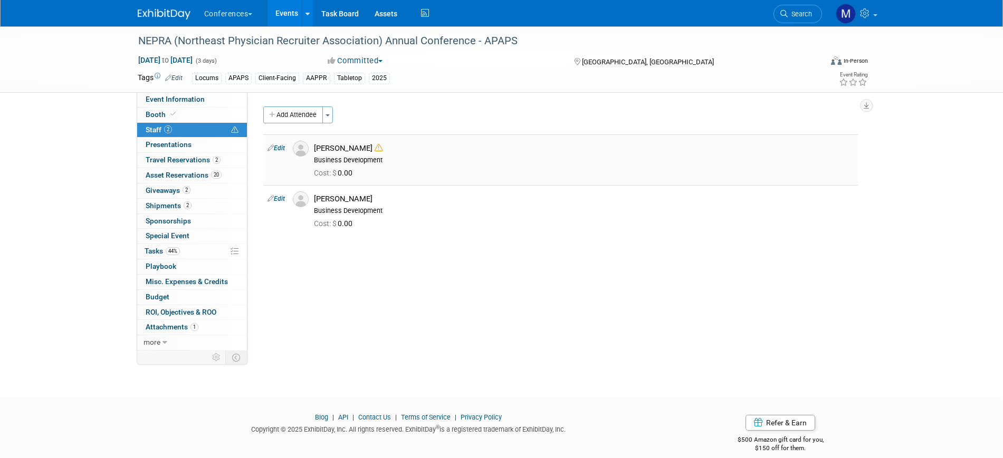
click at [375, 146] on icon at bounding box center [379, 148] width 8 height 8
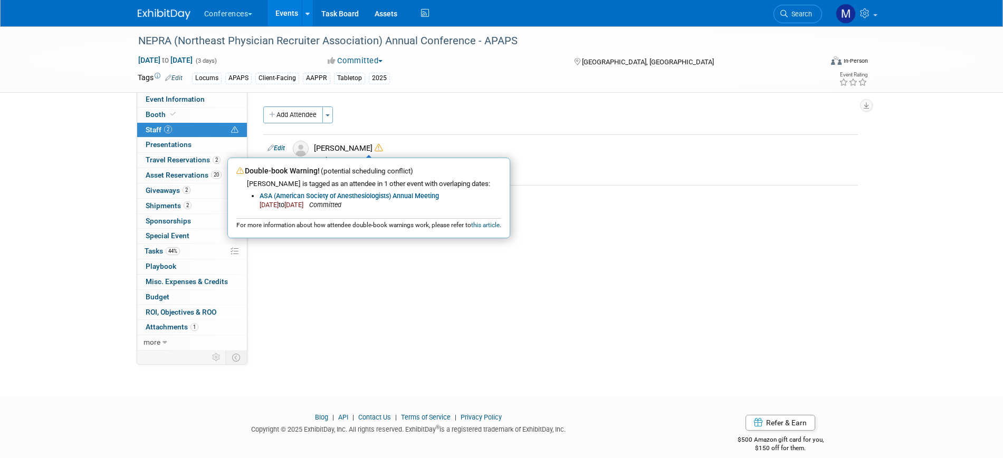
click at [171, 11] on img at bounding box center [164, 14] width 53 height 11
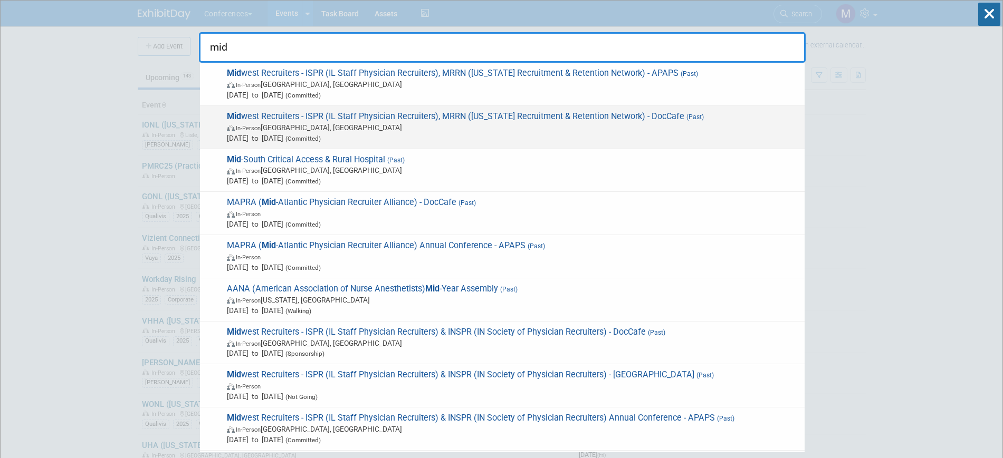
type input "mid"
click at [397, 127] on span "In-Person Grand Rapids, MI" at bounding box center [513, 127] width 572 height 11
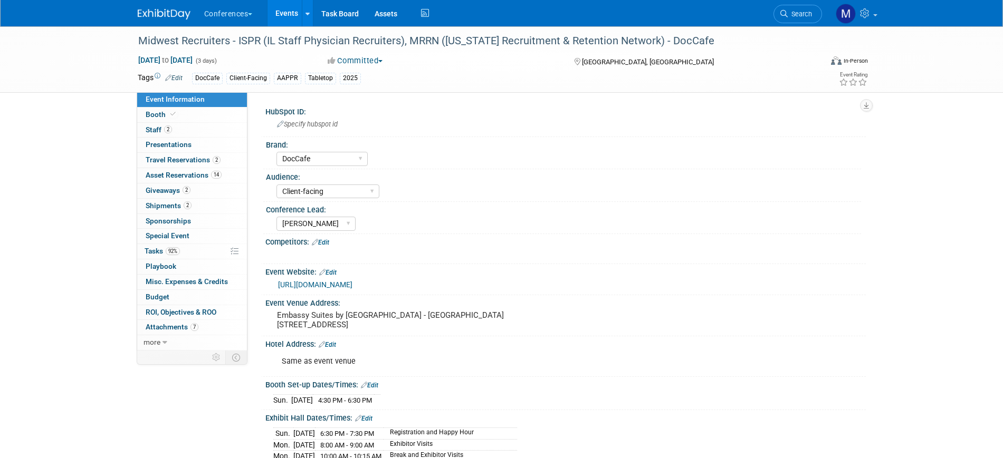
select select "DocCafe"
select select "Client-facing"
select select "Marygrace"
click at [189, 252] on link "92% Tasks 92%" at bounding box center [192, 251] width 110 height 15
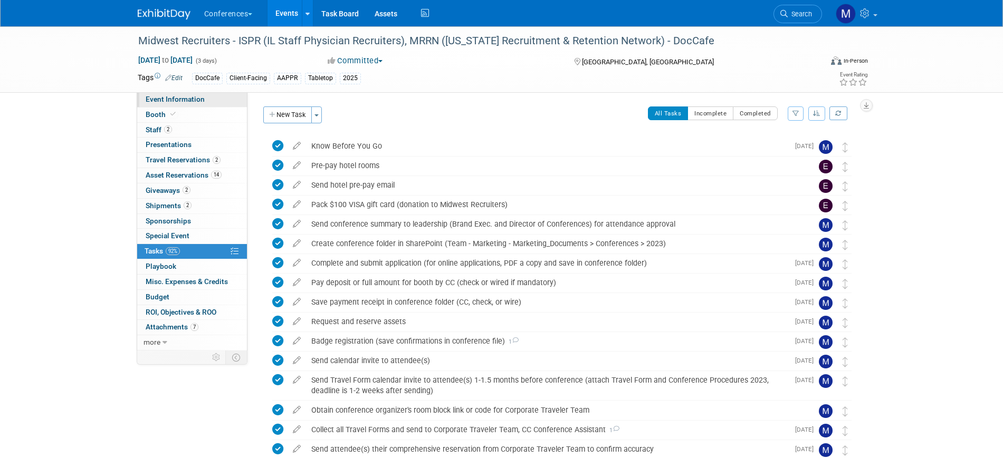
click at [187, 101] on span "Event Information" at bounding box center [175, 99] width 59 height 8
select select "DocCafe"
select select "Client-facing"
select select "Marygrace"
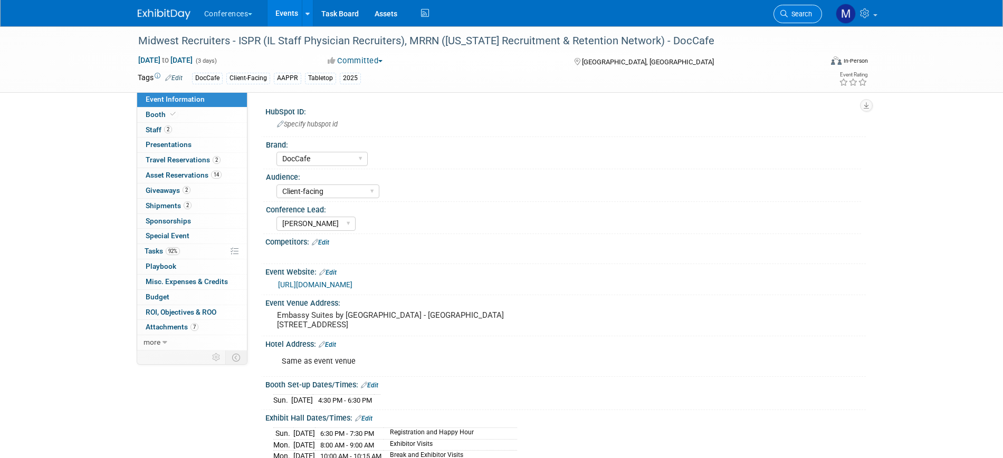
click at [785, 12] on icon at bounding box center [783, 13] width 7 height 7
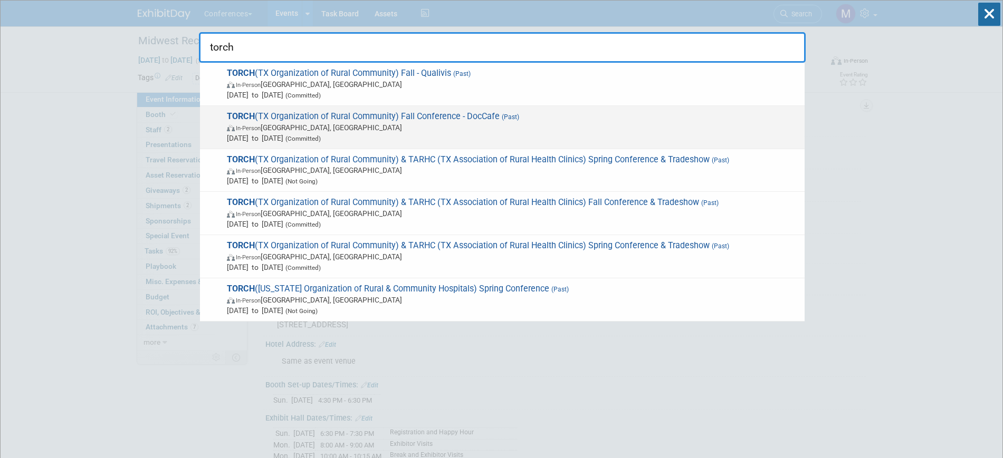
type input "torch"
click at [295, 110] on div "TORCH (TX Organization of Rural Community) Fall Conference - DocCafe (Past) In-…" at bounding box center [502, 127] width 605 height 43
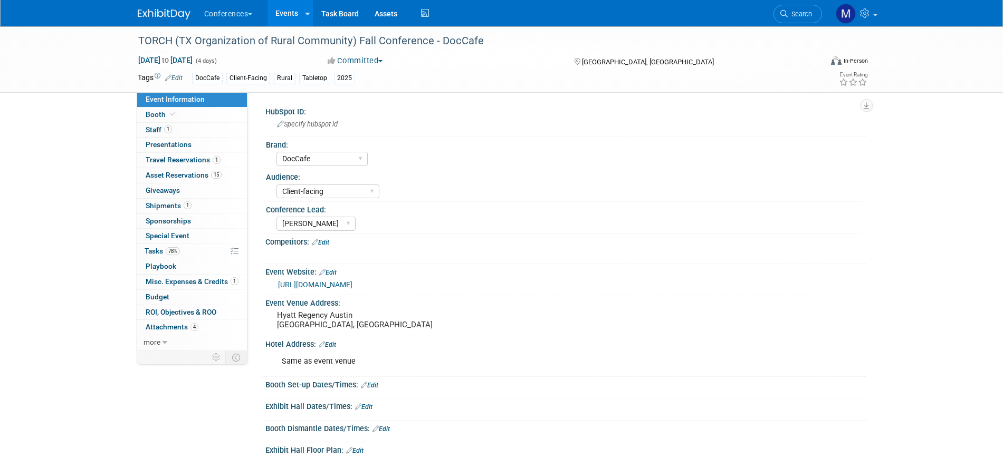
select select "DocCafe"
select select "Client-facing"
select select "[PERSON_NAME]"
drag, startPoint x: 176, startPoint y: 253, endPoint x: 200, endPoint y: 256, distance: 24.5
click at [176, 253] on span "78%" at bounding box center [173, 251] width 14 height 8
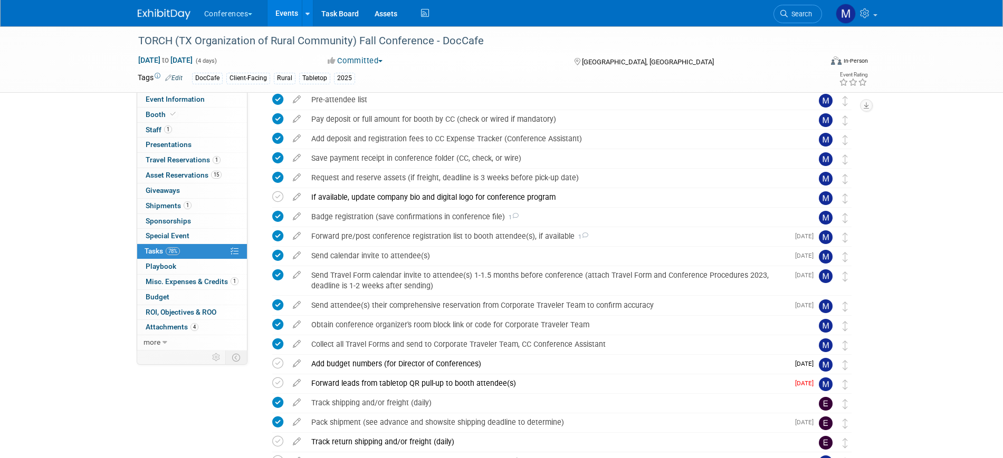
scroll to position [281, 0]
